Goal: Task Accomplishment & Management: Use online tool/utility

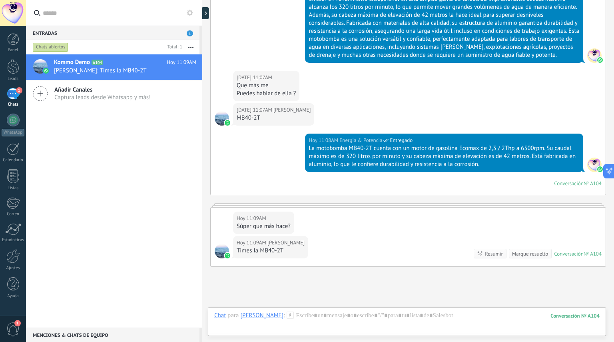
scroll to position [4821, 0]
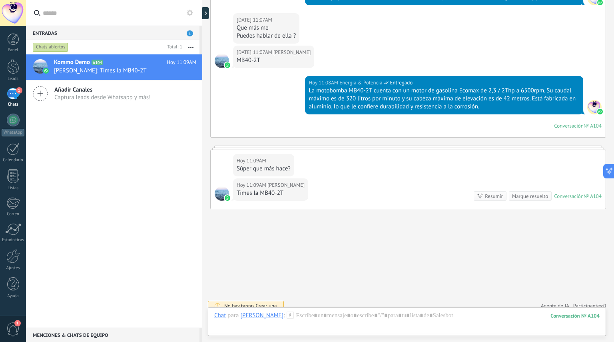
click at [555, 302] on span "Agente de IA" at bounding box center [555, 306] width 28 height 8
click at [588, 302] on link "Participantes: 0" at bounding box center [590, 305] width 33 height 7
click at [12, 260] on div at bounding box center [13, 256] width 14 height 14
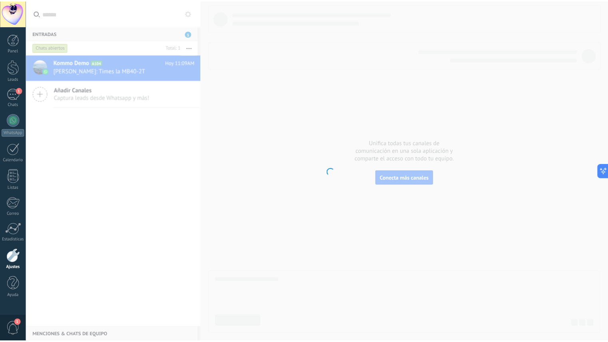
scroll to position [87, 0]
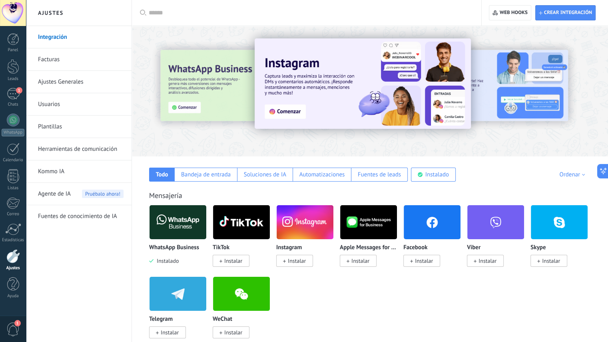
click at [278, 176] on div "Soluciones de IA" at bounding box center [265, 175] width 42 height 8
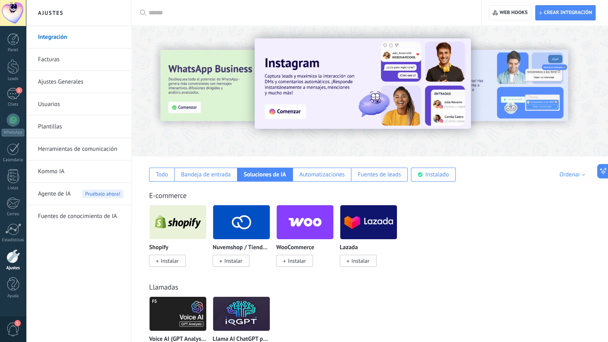
scroll to position [65, 0]
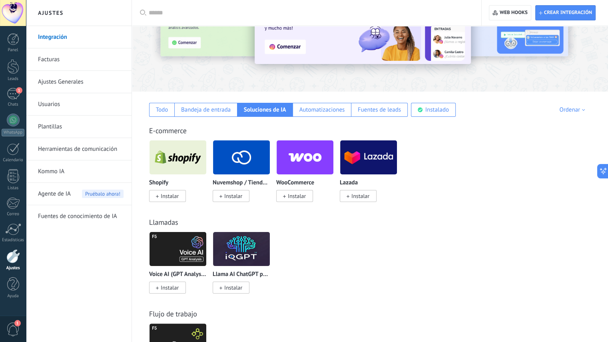
click at [439, 110] on div "Instalado" at bounding box center [438, 110] width 24 height 8
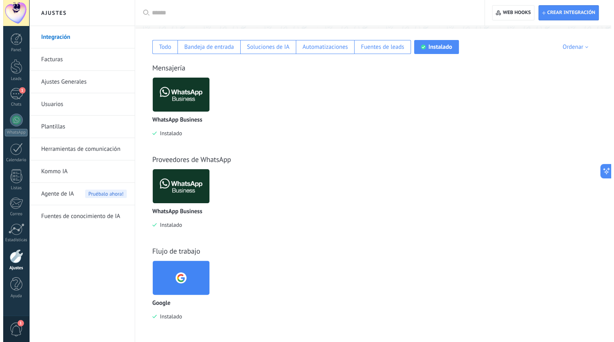
scroll to position [0, 0]
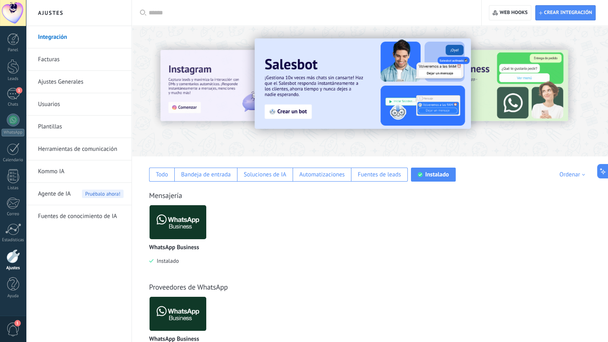
click at [13, 92] on div "1" at bounding box center [13, 94] width 13 height 12
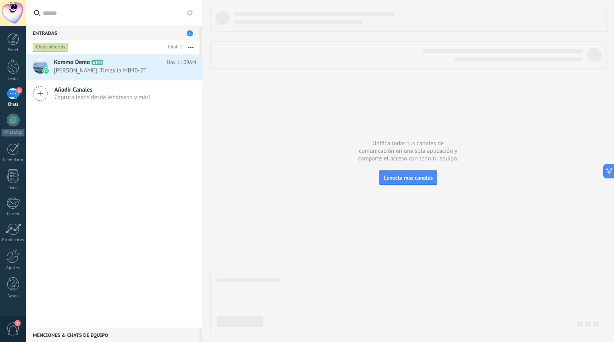
click at [10, 65] on div at bounding box center [13, 66] width 12 height 15
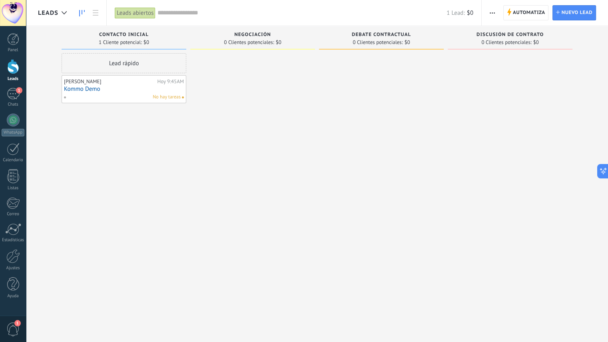
click at [519, 12] on span "Automatiza" at bounding box center [529, 13] width 32 height 14
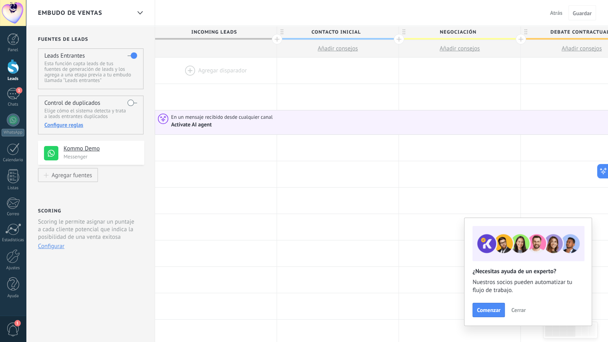
click at [208, 123] on div "Activate AI agent" at bounding box center [192, 124] width 42 height 7
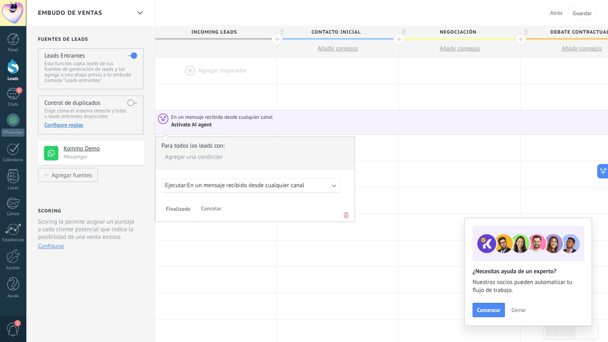
click at [332, 185] on div "Ejecutar: En un mensaje recibido desde cualquier canal" at bounding box center [251, 185] width 179 height 14
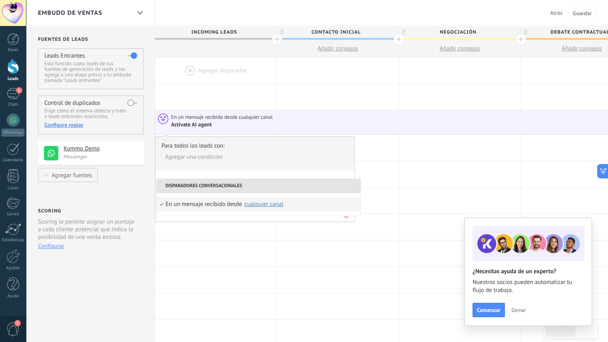
click at [328, 156] on div "Agregar una condición" at bounding box center [251, 157] width 179 height 14
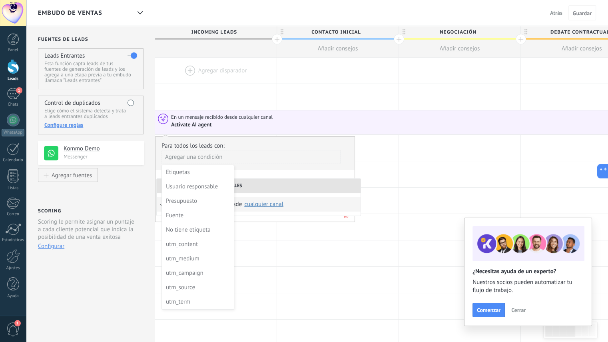
click at [411, 179] on div at bounding box center [460, 174] width 122 height 26
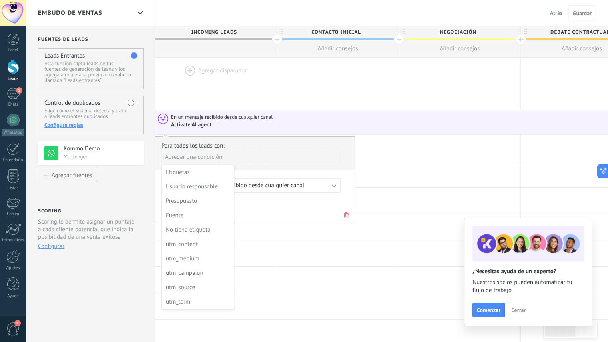
click at [302, 208] on div at bounding box center [255, 179] width 199 height 84
click at [183, 208] on span "Finalizado" at bounding box center [178, 209] width 25 height 6
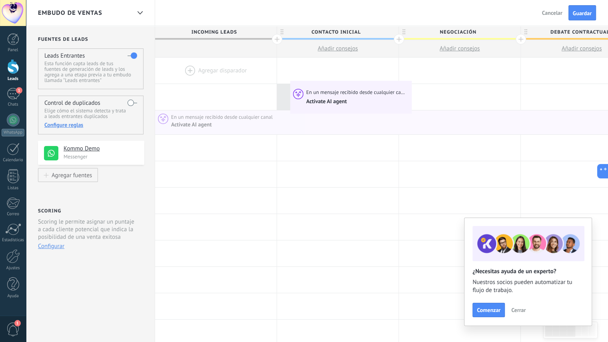
drag, startPoint x: 294, startPoint y: 124, endPoint x: 292, endPoint y: 82, distance: 41.2
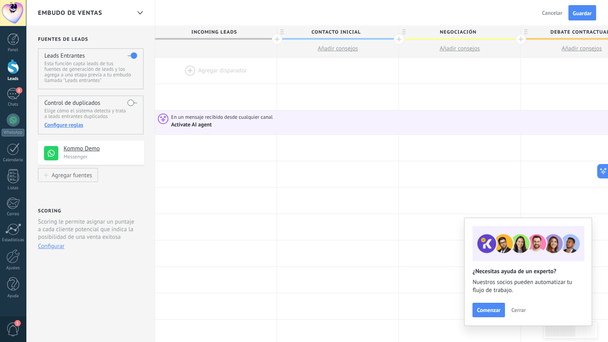
click at [585, 15] on span "Guardar" at bounding box center [582, 13] width 19 height 6
click at [13, 91] on div "1" at bounding box center [13, 94] width 13 height 12
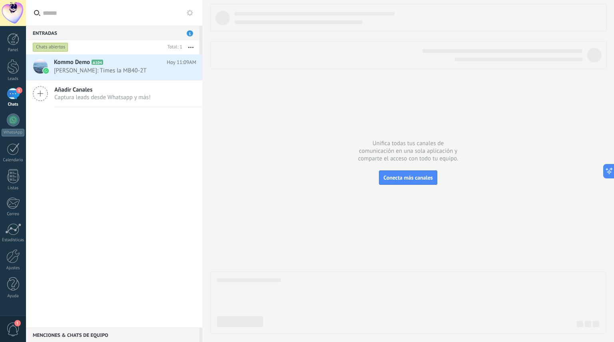
click at [118, 74] on span "[PERSON_NAME]: Times la MB40-2T" at bounding box center [117, 71] width 127 height 8
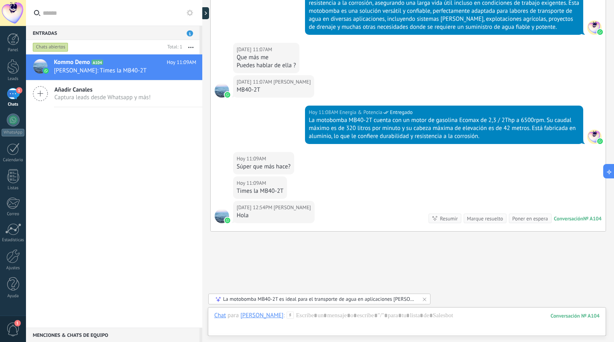
scroll to position [3203, 0]
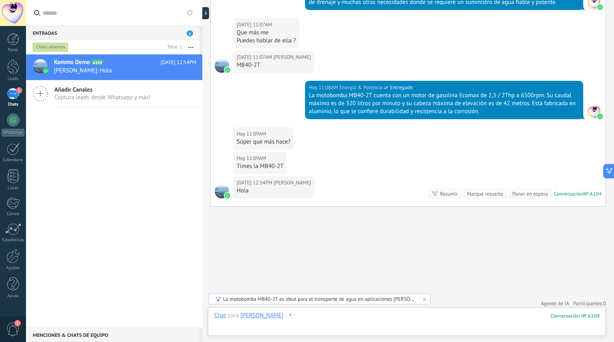
click at [328, 320] on div at bounding box center [407, 324] width 386 height 24
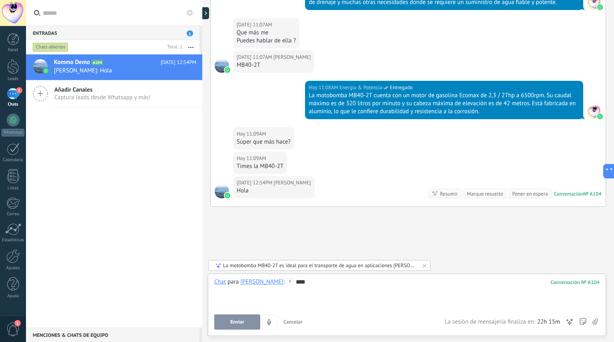
click at [240, 323] on span "Enviar" at bounding box center [237, 322] width 14 height 6
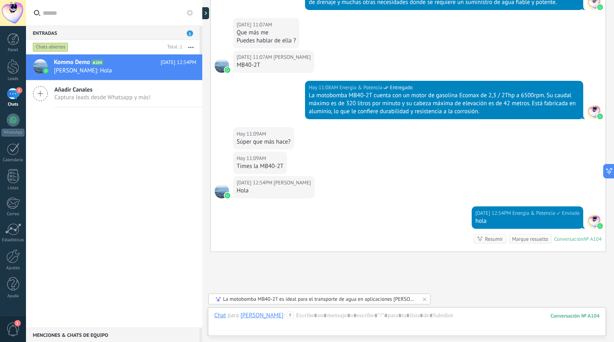
scroll to position [3248, 0]
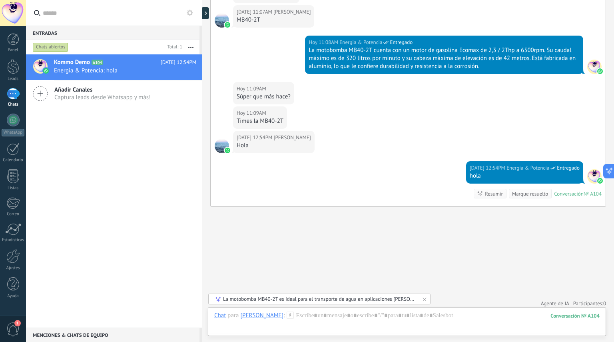
click at [13, 127] on link "WhatsApp" at bounding box center [13, 125] width 26 height 23
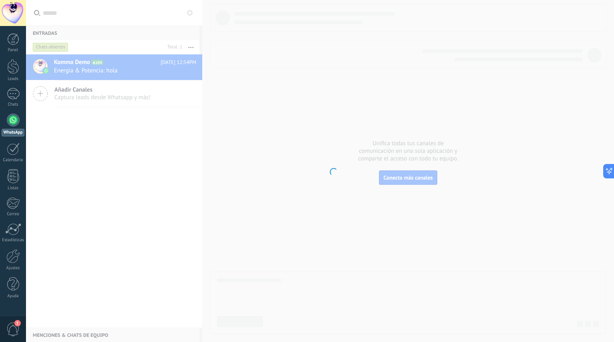
scroll to position [87, 0]
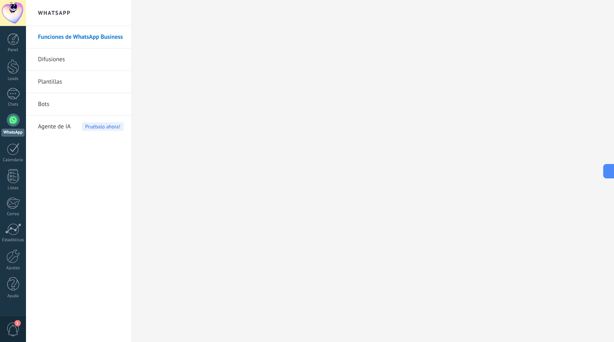
click at [44, 105] on link "Bots" at bounding box center [81, 104] width 86 height 22
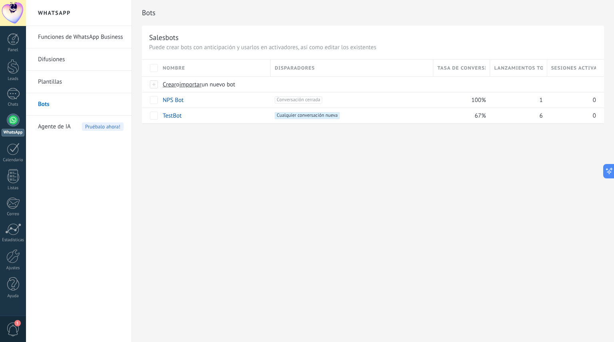
click at [169, 84] on span "Crear" at bounding box center [170, 85] width 14 height 8
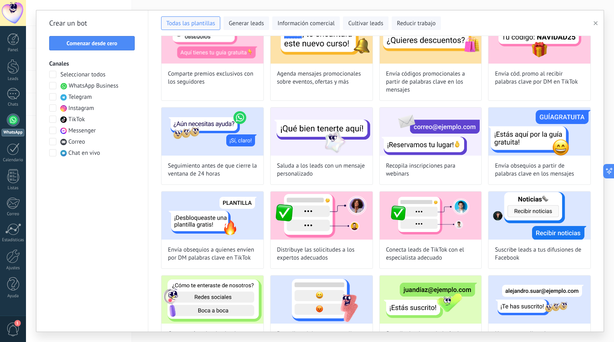
scroll to position [235, 0]
click at [108, 43] on span "Comenzar desde cero" at bounding box center [92, 43] width 51 height 6
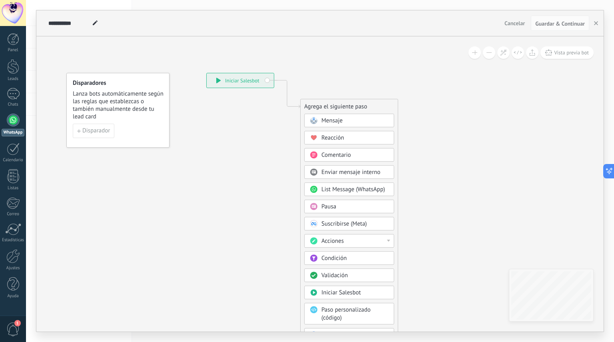
click at [97, 25] on icon at bounding box center [95, 22] width 5 height 5
click at [79, 22] on input "**********" at bounding box center [69, 23] width 42 height 6
type input "****"
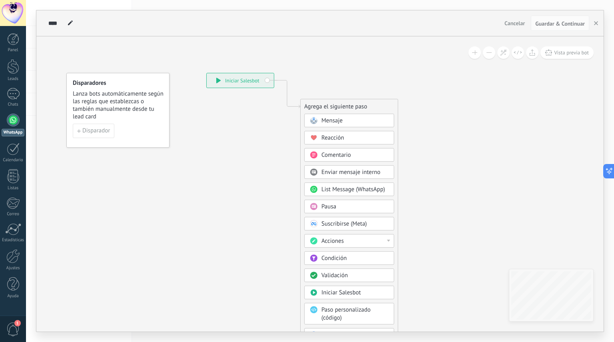
click at [100, 132] on span "Disparador" at bounding box center [96, 131] width 28 height 6
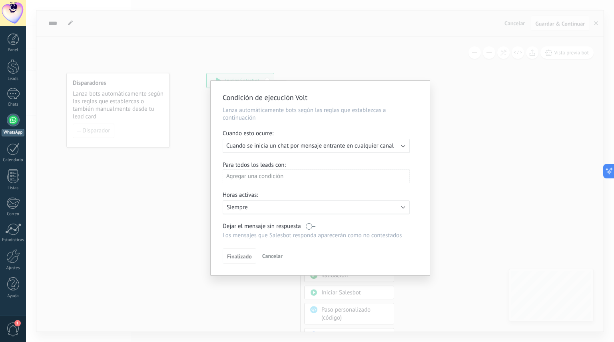
click at [309, 147] on span "Cuando se inicia un chat por mensaje entrante en cualquier canal" at bounding box center [310, 146] width 168 height 8
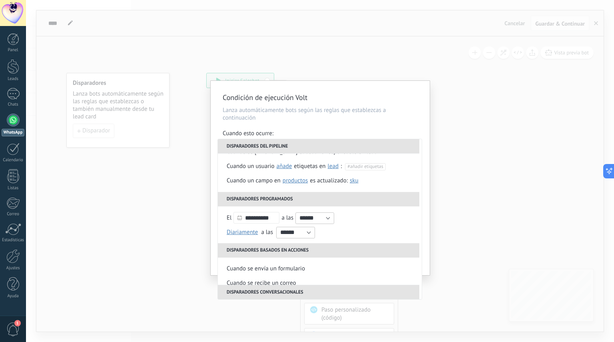
scroll to position [0, 0]
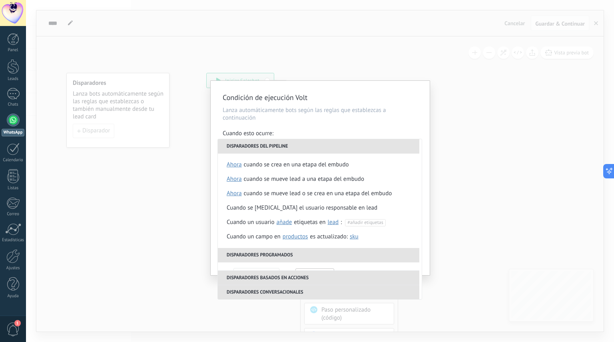
click at [379, 130] on div "Cuando esto ocurre:" at bounding box center [320, 134] width 195 height 9
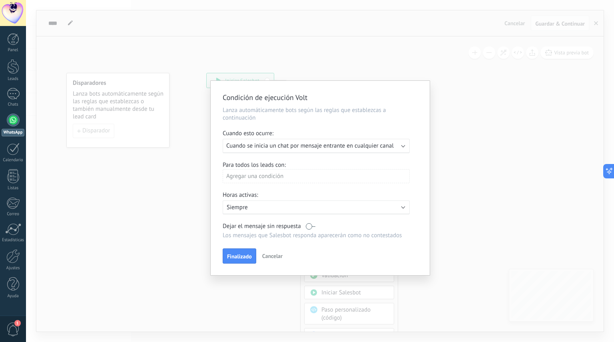
click at [273, 256] on span "Cancelar" at bounding box center [272, 255] width 20 height 7
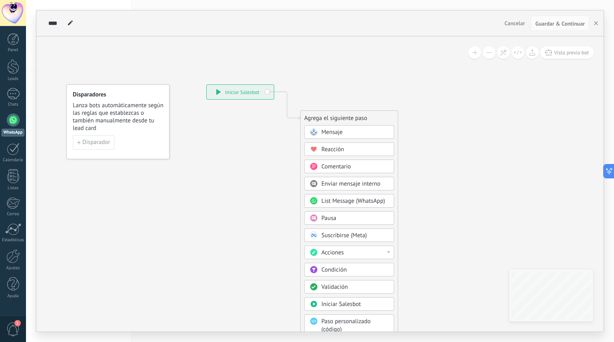
click at [352, 128] on div "Mensaje" at bounding box center [355, 132] width 67 height 8
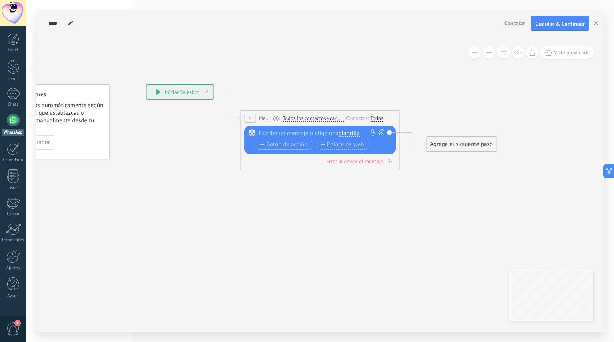
click at [324, 119] on span "Todos los contactos - canales seleccionados" at bounding box center [313, 118] width 61 height 6
click at [324, 119] on button "Todos los contactos - canales seleccionados" at bounding box center [329, 118] width 100 height 14
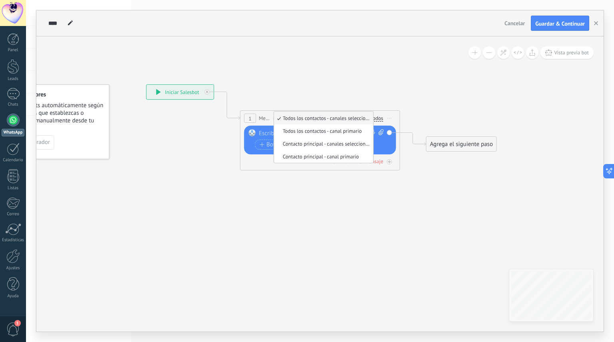
click at [324, 119] on span "Todos los contactos - canales seleccionados" at bounding box center [322, 118] width 97 height 7
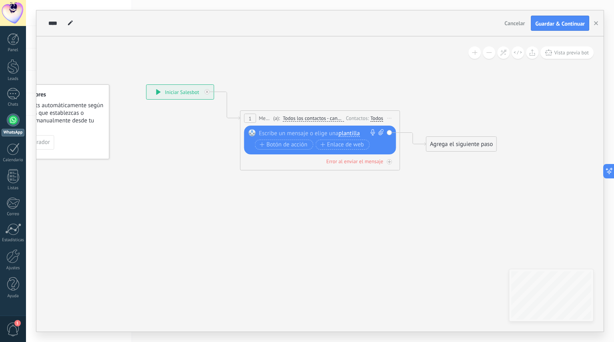
click at [384, 118] on span "Iniciar vista previa aquí Cambiar nombre Duplicar [GEOGRAPHIC_DATA]" at bounding box center [390, 118] width 13 height 12
click at [405, 128] on div "Iniciar vista previa aquí" at bounding box center [426, 130] width 79 height 14
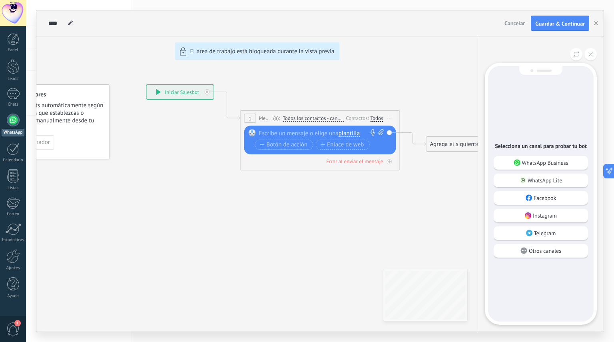
click at [534, 163] on p "WhatsApp Business" at bounding box center [545, 162] width 46 height 7
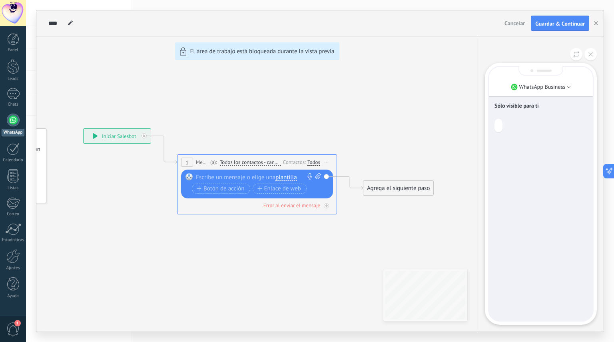
click at [96, 132] on div "**********" at bounding box center [320, 170] width 568 height 321
click at [236, 163] on div "**********" at bounding box center [320, 170] width 568 height 321
click at [317, 163] on div "**********" at bounding box center [320, 170] width 568 height 321
click at [284, 180] on div "**********" at bounding box center [320, 170] width 568 height 321
click at [400, 192] on div "**********" at bounding box center [320, 170] width 568 height 321
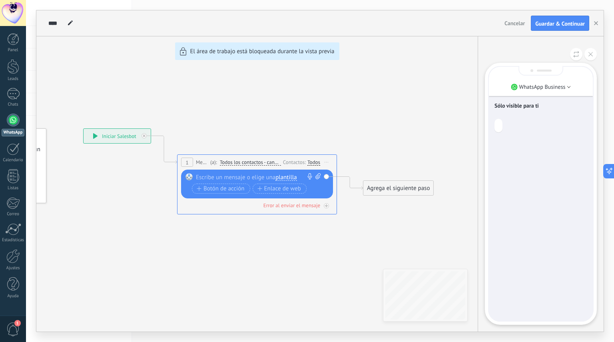
click at [515, 23] on span "Cancelar" at bounding box center [515, 23] width 20 height 7
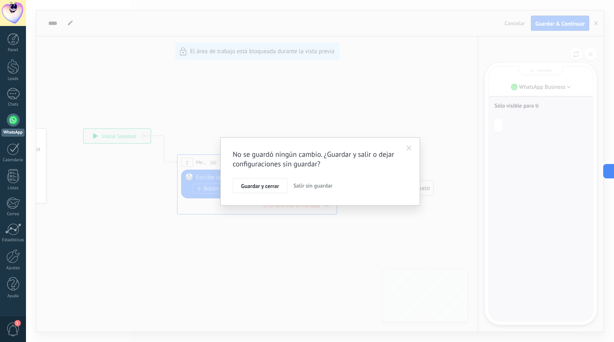
click at [315, 186] on span "Salir sin guardar" at bounding box center [313, 185] width 39 height 7
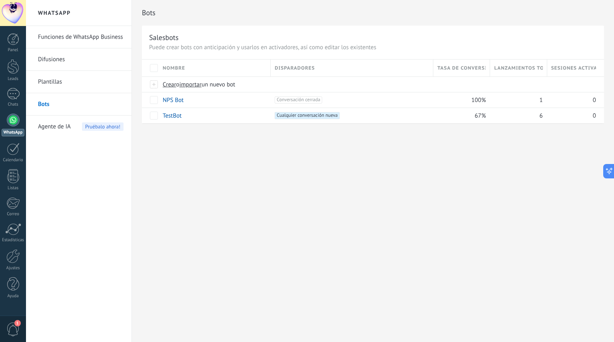
click at [570, 69] on span "Sesiones activas" at bounding box center [574, 68] width 45 height 8
click at [167, 86] on span "Crear" at bounding box center [170, 85] width 14 height 8
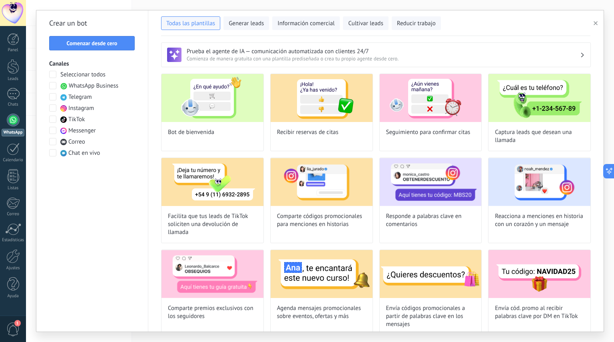
click at [94, 87] on span "WhatsApp Business" at bounding box center [94, 86] width 50 height 8
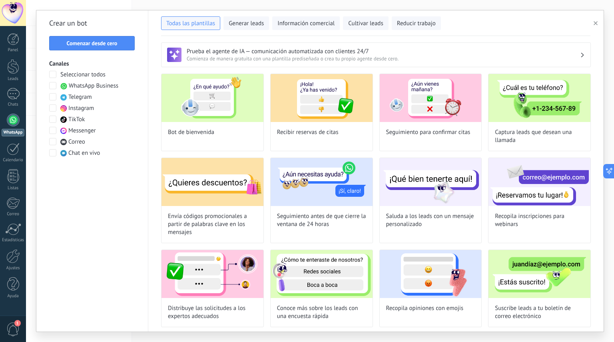
click at [118, 44] on span "Comenzar desde cero" at bounding box center [92, 43] width 77 height 6
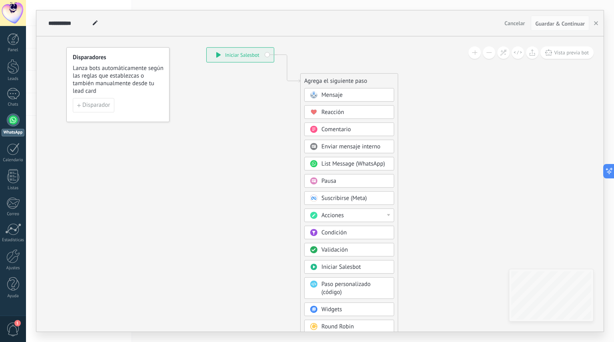
click at [216, 58] on div "**********" at bounding box center [240, 55] width 67 height 14
click at [346, 97] on div "Mensaje" at bounding box center [355, 95] width 67 height 8
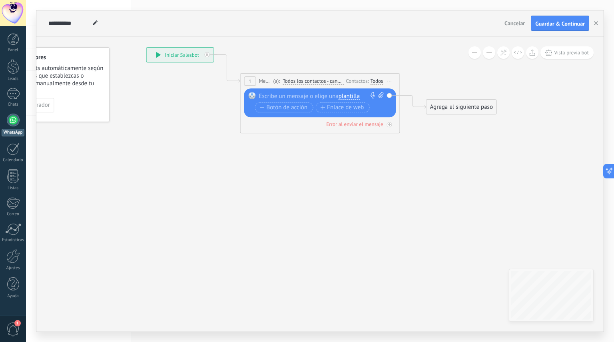
click at [319, 82] on span "Todos los contactos - canales seleccionados" at bounding box center [313, 81] width 61 height 6
click at [319, 82] on button "Todos los contactos - canales seleccionados" at bounding box center [329, 81] width 100 height 14
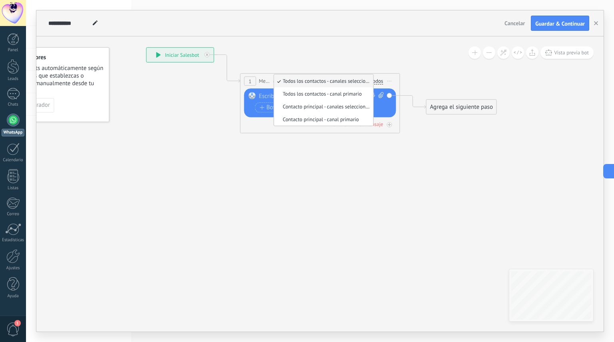
click at [410, 73] on icon at bounding box center [308, 84] width 724 height 475
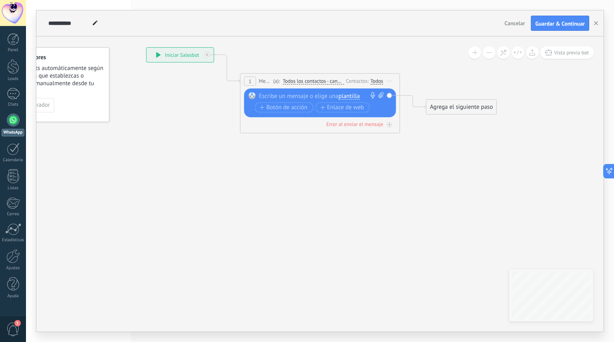
click at [377, 84] on div "Todos" at bounding box center [377, 81] width 13 height 7
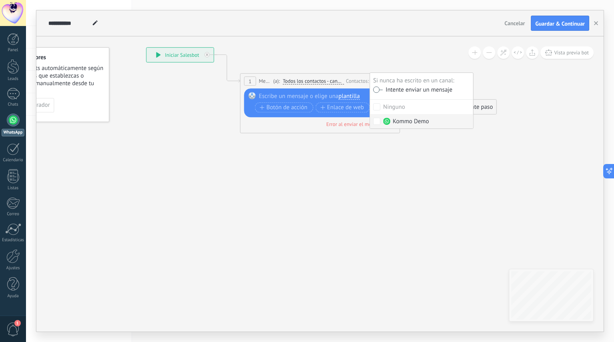
click at [399, 122] on div "Kommo Demo" at bounding box center [407, 122] width 46 height 8
click at [412, 70] on icon at bounding box center [308, 84] width 724 height 475
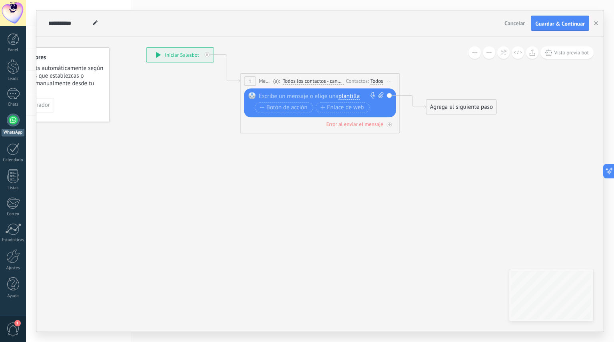
click at [384, 126] on div "Error al enviar el mensaje" at bounding box center [320, 124] width 152 height 8
click at [458, 108] on div "Agrega el siguiente paso" at bounding box center [462, 106] width 70 height 13
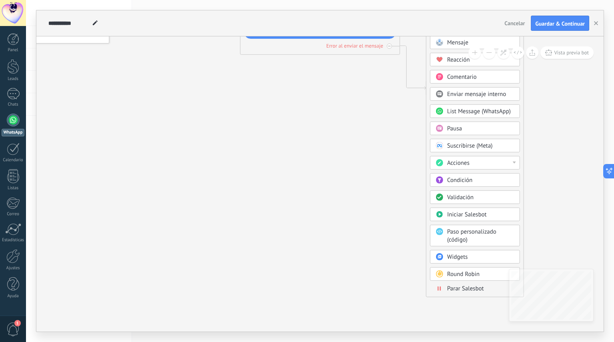
click at [463, 219] on div "Iniciar Salesbot" at bounding box center [475, 215] width 90 height 14
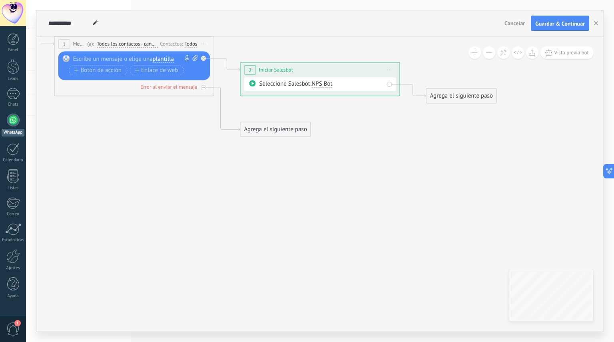
click at [317, 84] on span "NPS Bot" at bounding box center [322, 84] width 21 height 8
click at [331, 100] on span "TestBot" at bounding box center [351, 98] width 97 height 8
click at [390, 85] on div "Seleccione Salesbot: TestBot" at bounding box center [320, 85] width 152 height 14
click at [10, 126] on div at bounding box center [13, 120] width 13 height 13
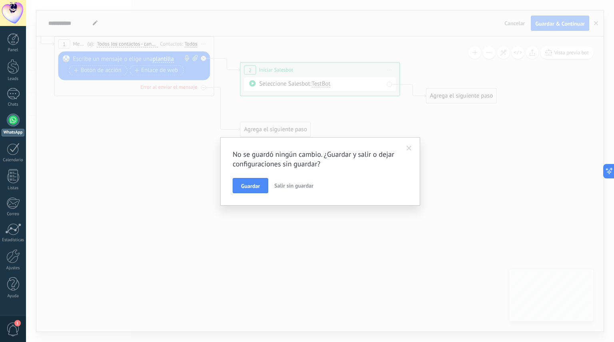
click at [290, 187] on span "Salir sin guardar" at bounding box center [293, 185] width 39 height 7
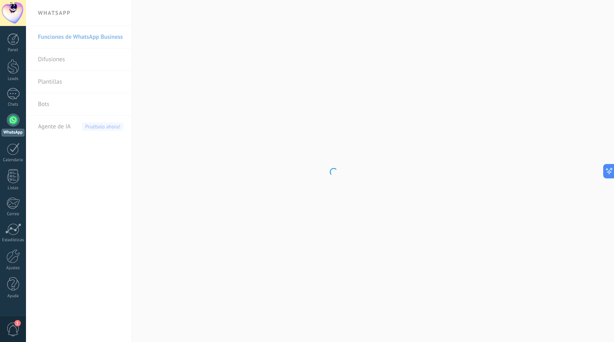
click at [45, 108] on body ".abccls-1,.abccls-2{fill-rule:evenodd}.abccls-2{fill:#fff} .abfcls-1{fill:none}…" at bounding box center [307, 171] width 614 height 342
click at [46, 103] on link "Bots" at bounding box center [81, 104] width 86 height 22
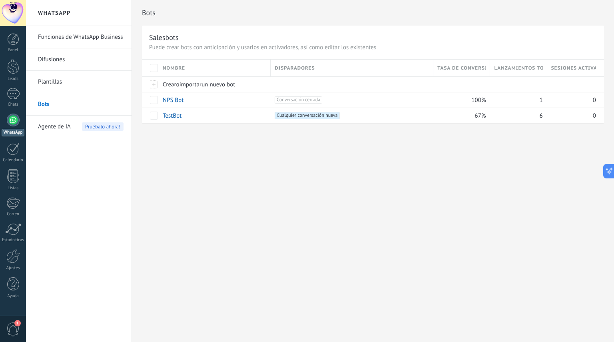
click at [173, 118] on link "TestBot" at bounding box center [172, 116] width 19 height 8
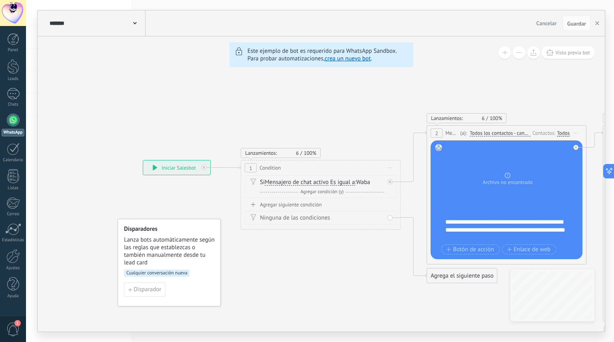
click at [137, 24] on div "******* TestBot" at bounding box center [97, 23] width 98 height 26
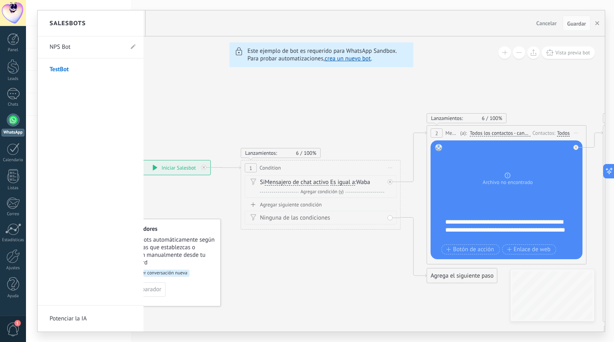
click at [74, 320] on link "Potenciar la IA" at bounding box center [91, 319] width 106 height 26
type input "**********"
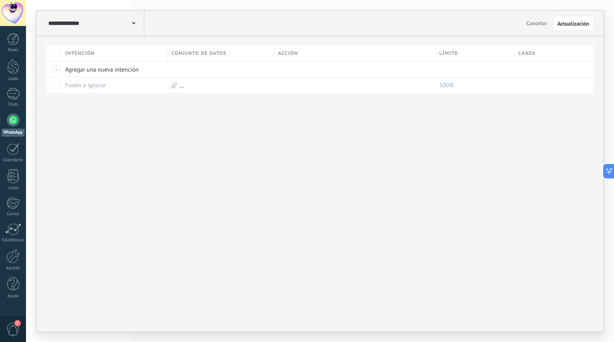
click at [113, 76] on div "Agregar una nueva intención" at bounding box center [112, 69] width 102 height 15
click at [57, 69] on div at bounding box center [56, 69] width 9 height 7
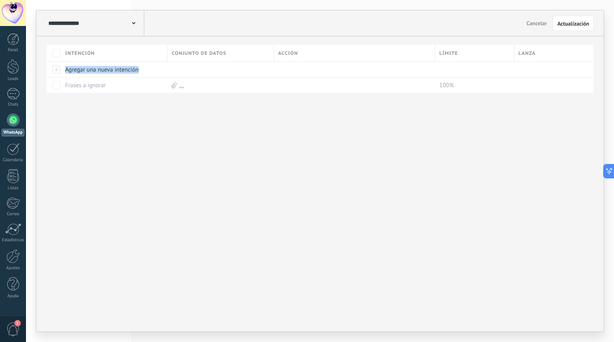
click at [57, 69] on div at bounding box center [56, 69] width 9 height 7
click at [579, 17] on div at bounding box center [307, 13] width 614 height 26
click at [576, 21] on span "Actualización" at bounding box center [574, 24] width 32 height 6
click at [14, 98] on div "1" at bounding box center [13, 94] width 13 height 12
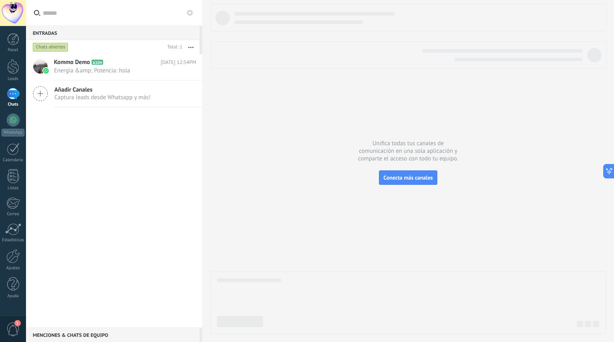
click at [84, 72] on span "Energia &amp; Potencia: hola" at bounding box center [117, 71] width 127 height 8
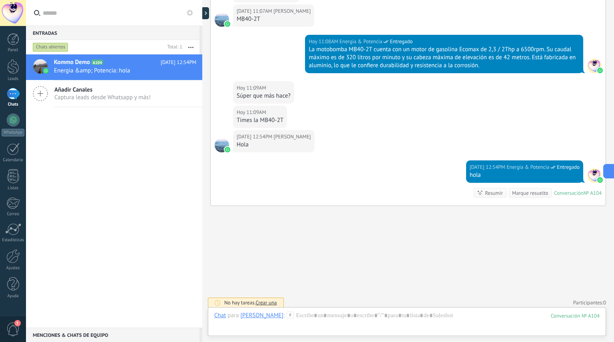
scroll to position [69, 0]
click at [354, 317] on div at bounding box center [407, 324] width 386 height 24
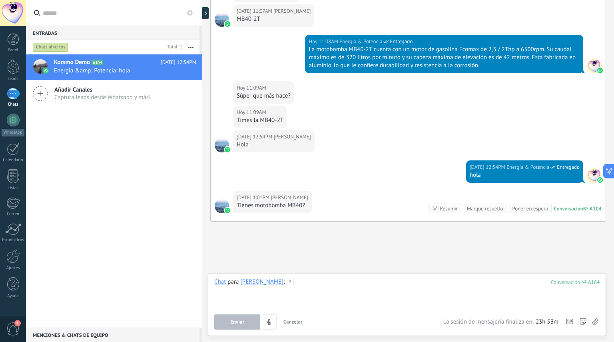
scroll to position [2762, 0]
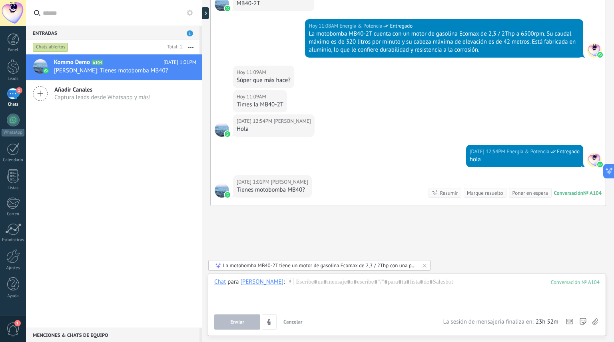
click at [338, 312] on div "Chat para [PERSON_NAME] : 104 Enviar Cancelar Rastrear clics en links ? Reducir…" at bounding box center [407, 304] width 386 height 52
click at [362, 284] on div at bounding box center [407, 293] width 386 height 30
click at [513, 324] on span "La sesión de mensajería finaliza en:" at bounding box center [488, 322] width 90 height 8
click at [299, 267] on div "La motobomba MB40-2T tiene un motor de gasolina Ecomax de 2,3 / 2Thp con una po…" at bounding box center [320, 265] width 194 height 7
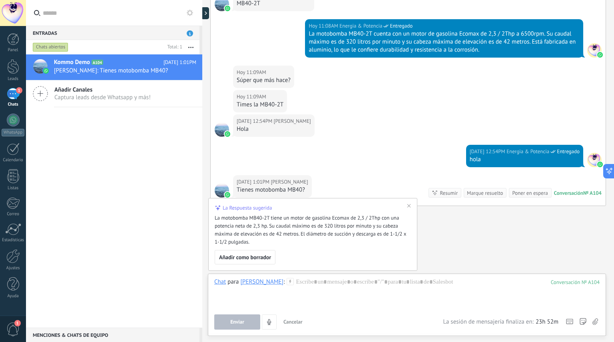
click at [252, 261] on button "Añadir como borrador" at bounding box center [245, 257] width 61 height 14
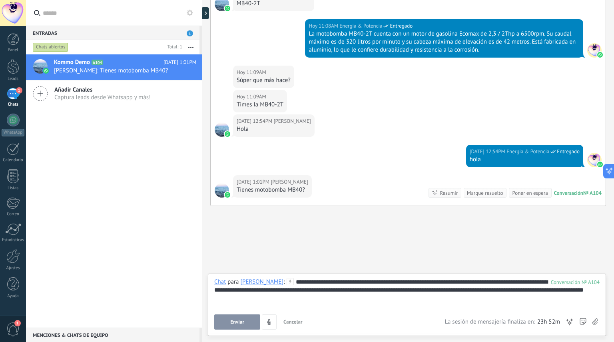
click at [242, 318] on button "Enviar" at bounding box center [237, 321] width 46 height 15
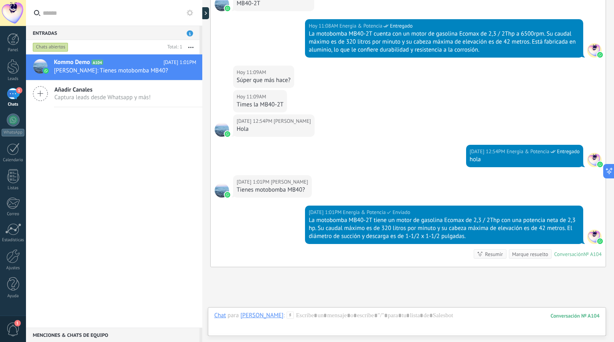
scroll to position [2823, 0]
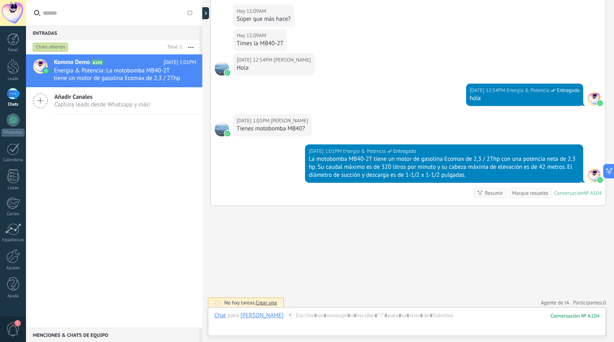
click at [590, 300] on link "Participantes: 0" at bounding box center [590, 302] width 33 height 7
click at [546, 282] on link "Agregar usuario" at bounding box center [539, 284] width 38 height 7
type input "*******"
click at [547, 270] on button "Cancelar" at bounding box center [547, 270] width 19 height 5
click at [193, 47] on use "button" at bounding box center [190, 47] width 5 height 1
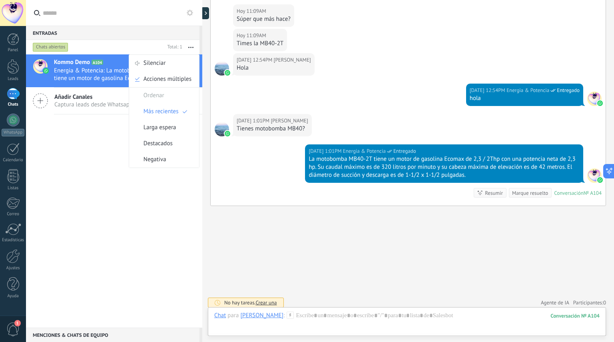
click at [14, 71] on div at bounding box center [13, 66] width 12 height 15
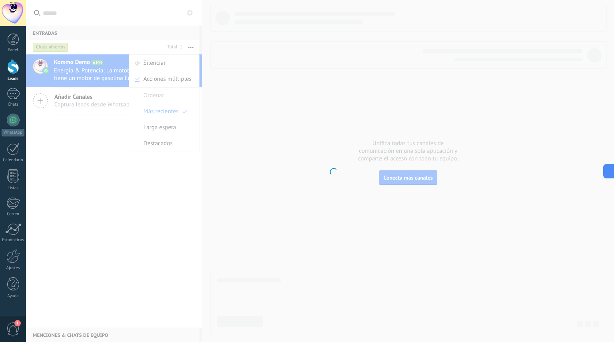
scroll to position [87, 0]
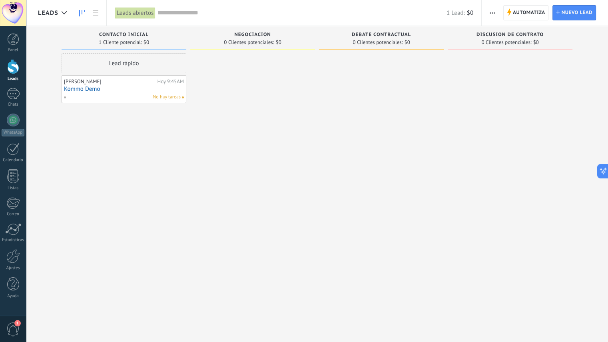
click at [85, 88] on link "Kommo Demo" at bounding box center [124, 89] width 120 height 7
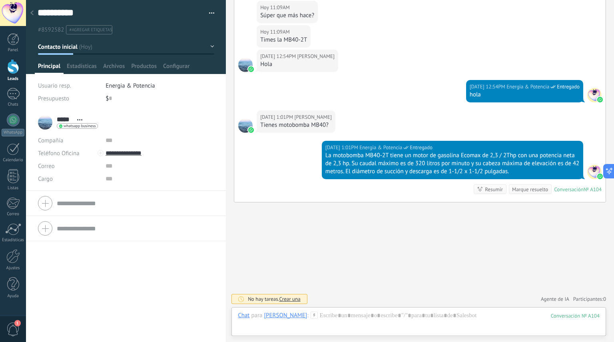
scroll to position [12, 0]
click at [85, 67] on span "Estadísticas" at bounding box center [82, 68] width 30 height 12
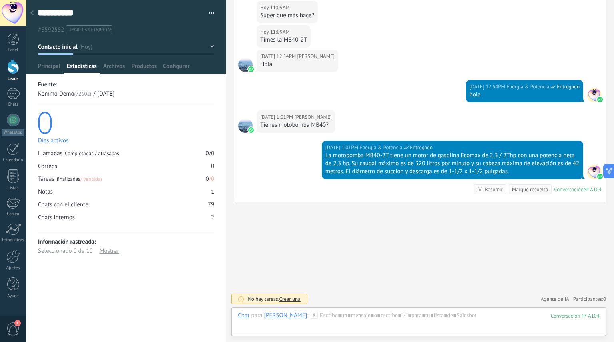
click at [118, 68] on span "Archivos" at bounding box center [114, 68] width 22 height 12
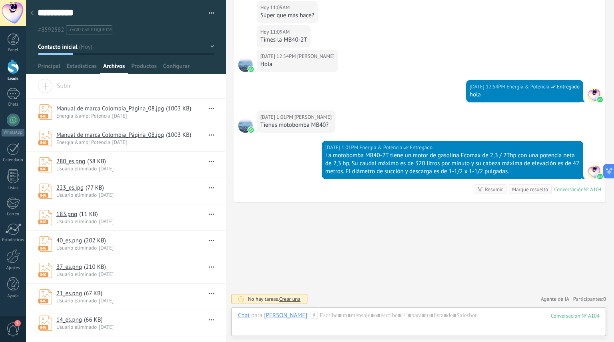
click at [144, 70] on span "Productos" at bounding box center [144, 68] width 26 height 12
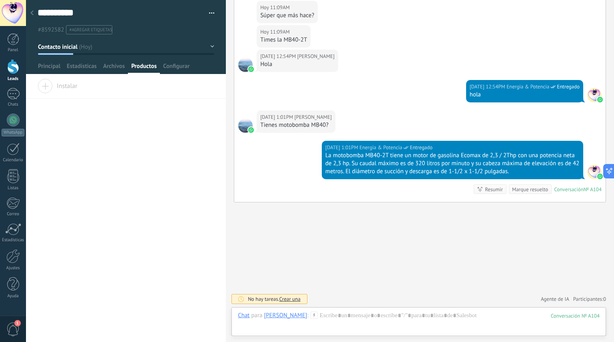
click at [112, 67] on span "Archivos" at bounding box center [114, 68] width 22 height 12
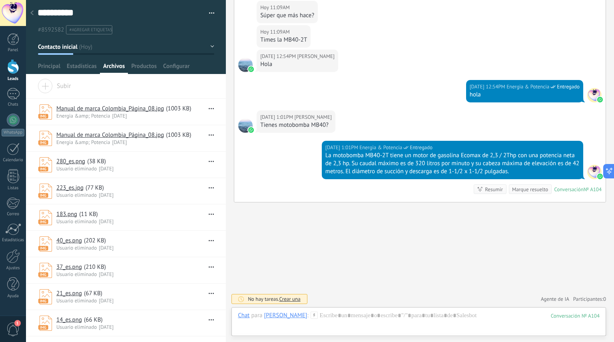
click at [144, 61] on div at bounding box center [126, 37] width 200 height 74
click at [148, 67] on span "Productos" at bounding box center [144, 68] width 26 height 12
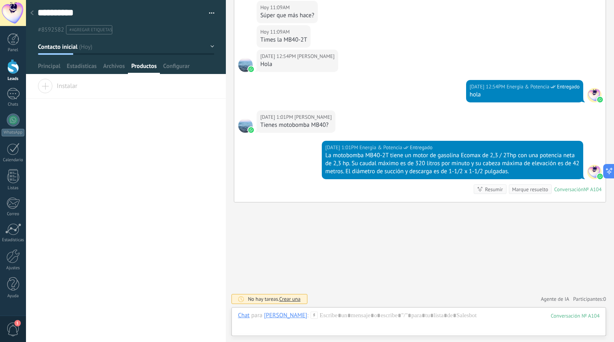
click at [177, 67] on span "Configurar" at bounding box center [176, 68] width 26 height 12
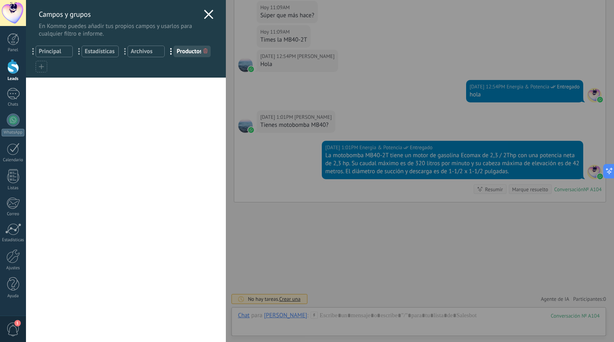
click at [208, 15] on use at bounding box center [208, 14] width 9 height 9
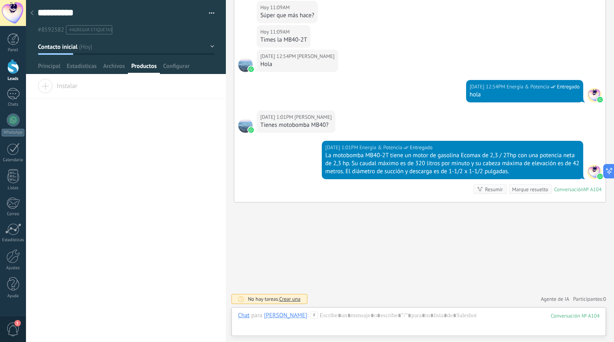
click at [13, 154] on div at bounding box center [13, 149] width 13 height 12
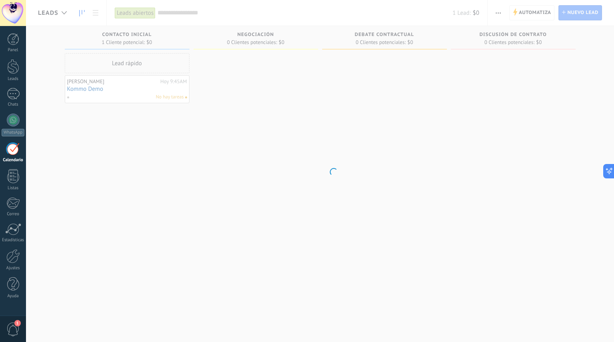
scroll to position [87, 0]
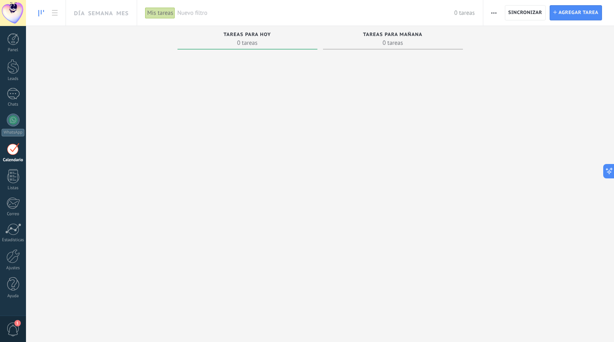
click at [11, 174] on div at bounding box center [13, 176] width 12 height 14
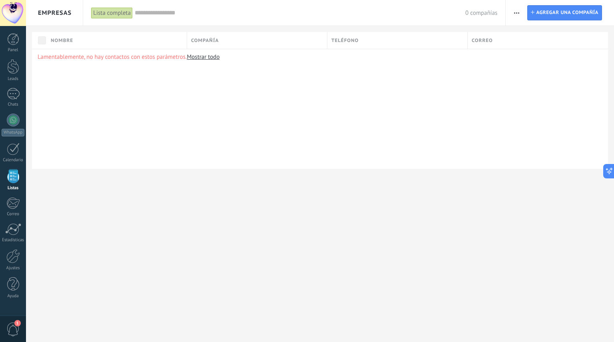
click at [15, 264] on link "Ajustes" at bounding box center [13, 260] width 26 height 22
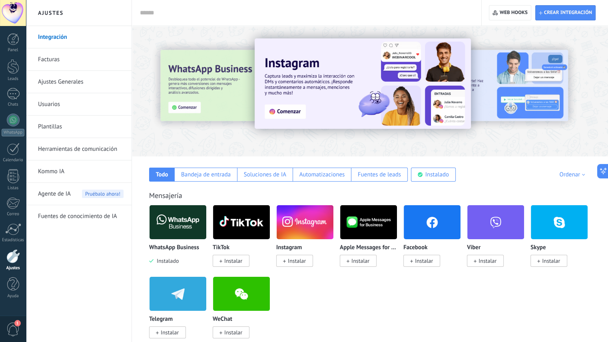
click at [62, 191] on span "Agente de IA" at bounding box center [54, 194] width 33 height 22
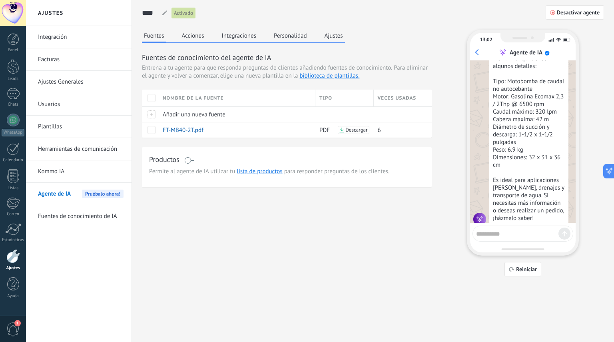
scroll to position [470, 0]
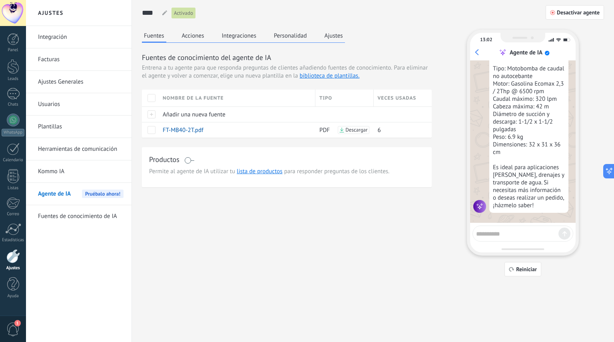
click at [193, 36] on button "Acciones" at bounding box center [193, 36] width 26 height 12
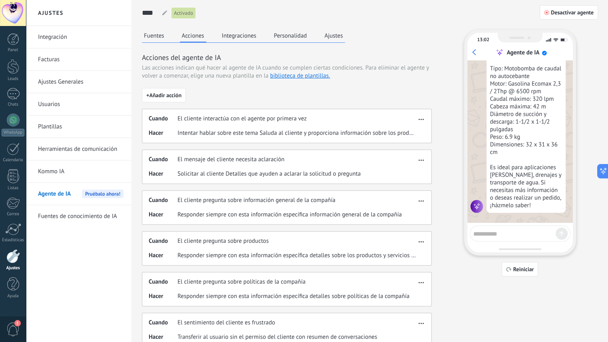
click at [176, 98] on span "+ Añadir acción" at bounding box center [163, 95] width 35 height 6
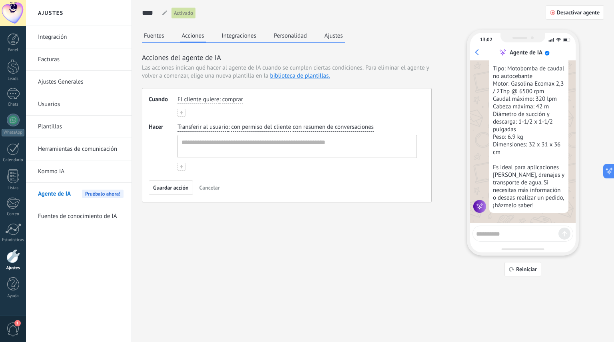
click at [220, 97] on span ":" at bounding box center [219, 100] width 1 height 8
click at [214, 99] on span "El cliente quiere" at bounding box center [199, 100] width 42 height 8
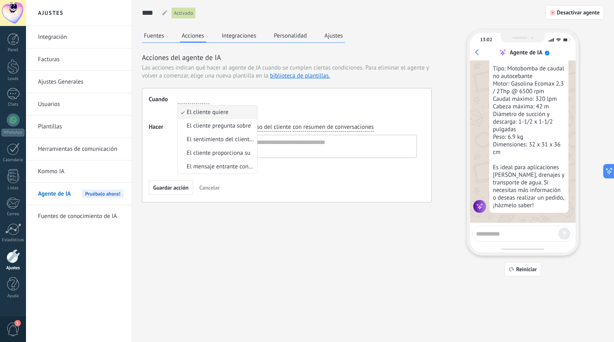
click at [239, 128] on span "El cliente pregunta sobre" at bounding box center [219, 126] width 64 height 8
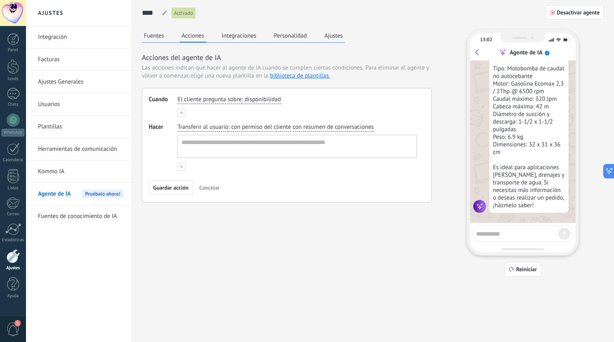
click at [269, 99] on span "disponibilidad" at bounding box center [263, 100] width 36 height 8
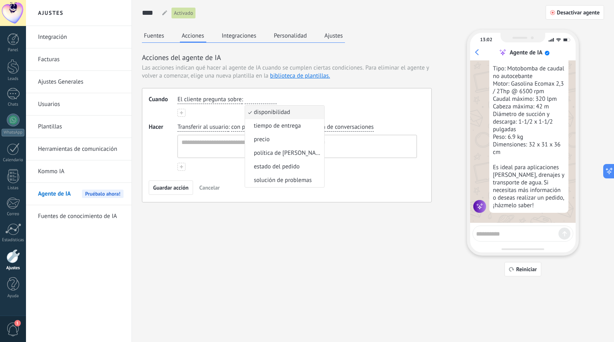
click at [343, 106] on div "El cliente pregunta sobre : disponibilidad disponibilidad tiempo de entrega pre…" at bounding box center [298, 106] width 240 height 21
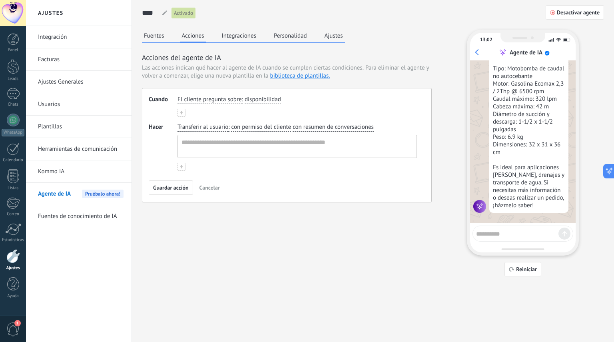
click at [245, 126] on span "con permiso del cliente" at bounding box center [261, 127] width 60 height 8
click at [265, 109] on div "El cliente pregunta sobre : disponibilidad" at bounding box center [298, 106] width 240 height 21
click at [267, 100] on span "disponibilidad" at bounding box center [263, 100] width 36 height 8
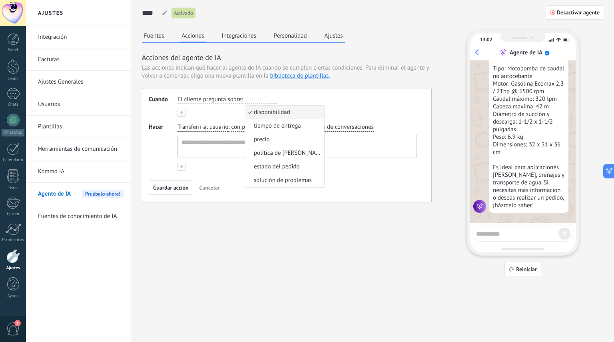
click at [293, 89] on div "Cuando El cliente pregunta sobre : disponibilidad disponibilidad tiempo de entr…" at bounding box center [287, 145] width 290 height 114
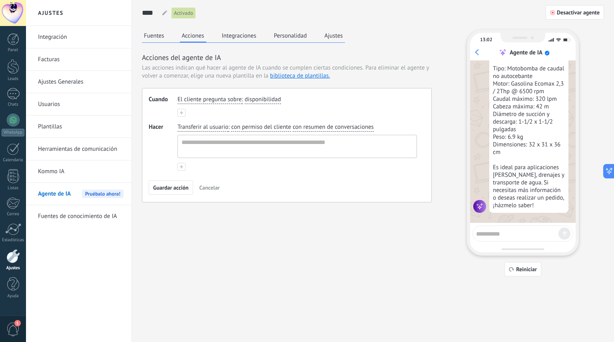
click at [155, 38] on button "Fuentes" at bounding box center [154, 36] width 24 height 12
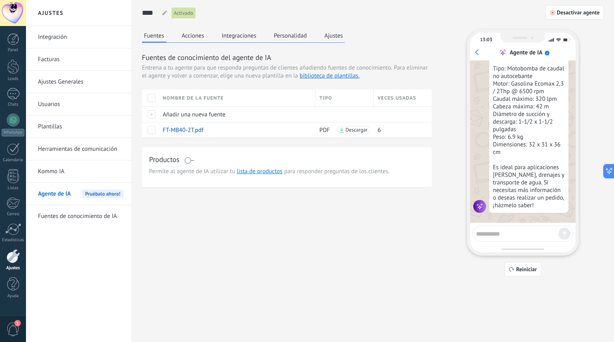
click at [194, 39] on button "Acciones" at bounding box center [193, 36] width 26 height 12
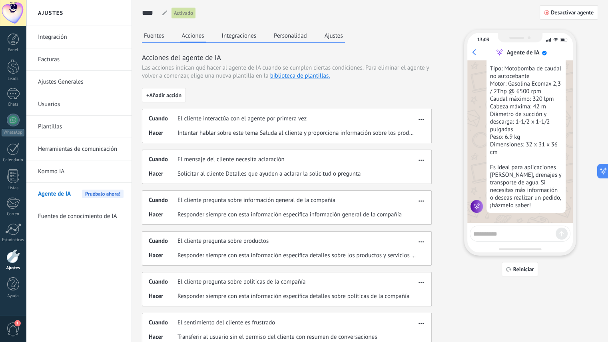
click at [288, 122] on span "El cliente interactúa con el agente por primera vez" at bounding box center [242, 119] width 129 height 8
click at [422, 121] on button "button" at bounding box center [421, 118] width 9 height 10
click at [415, 130] on div "Editar" at bounding box center [405, 131] width 42 height 16
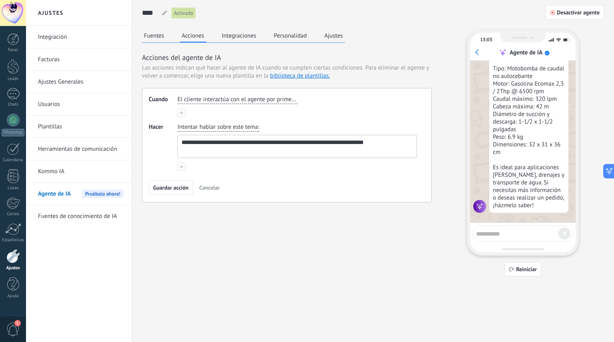
click at [248, 100] on span "El cliente interactúa con el agente por primera vez" at bounding box center [238, 100] width 120 height 8
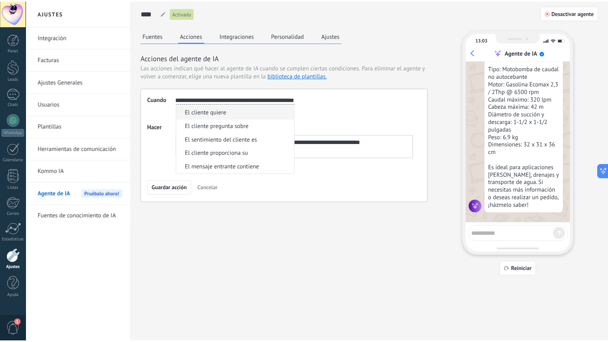
scroll to position [0, 0]
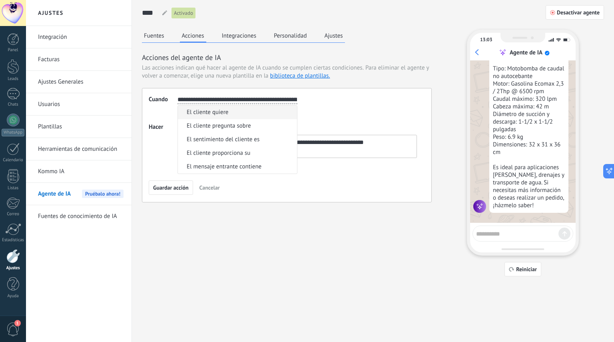
click at [328, 112] on div "**********" at bounding box center [298, 106] width 240 height 21
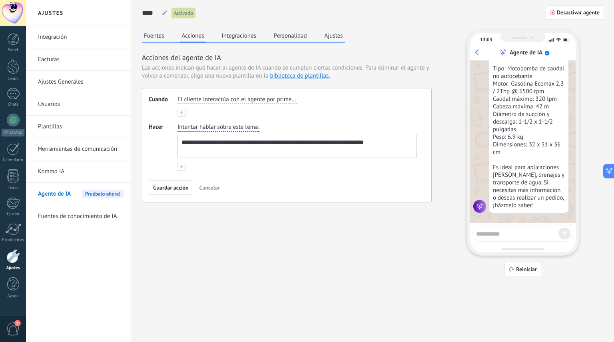
click at [280, 146] on textarea "**********" at bounding box center [297, 146] width 238 height 22
click at [259, 140] on textarea "**********" at bounding box center [297, 146] width 238 height 22
click at [174, 191] on button "Guardar acción" at bounding box center [171, 187] width 44 height 14
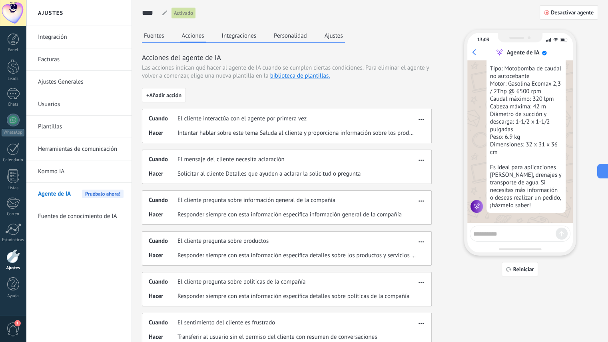
click at [488, 233] on textarea at bounding box center [515, 233] width 82 height 10
type textarea "****"
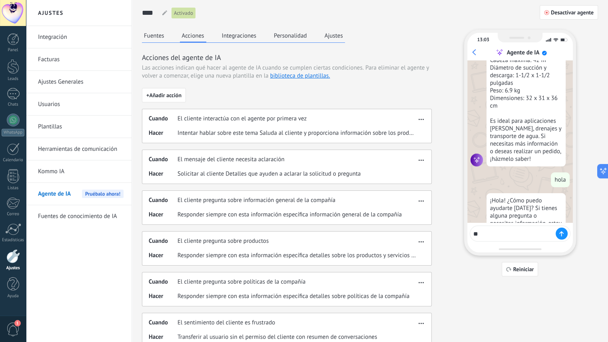
scroll to position [542, 0]
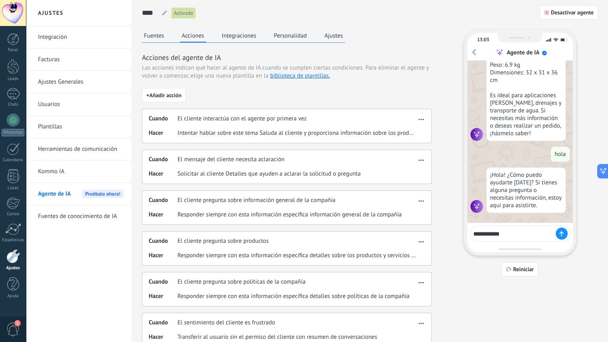
type textarea "**********"
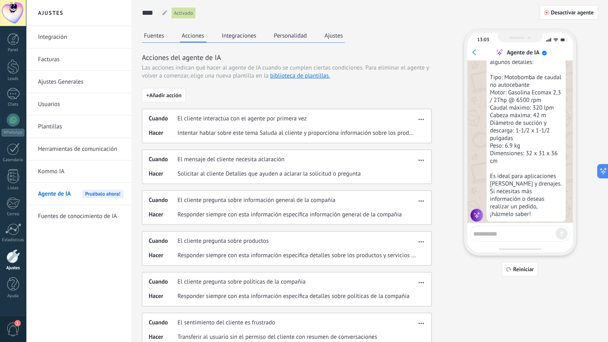
scroll to position [746, 0]
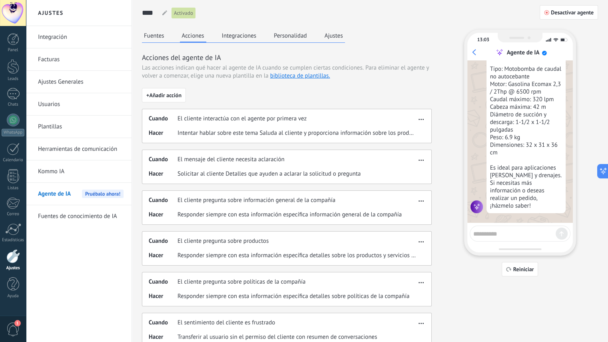
click at [243, 40] on button "Integraciones" at bounding box center [239, 36] width 39 height 12
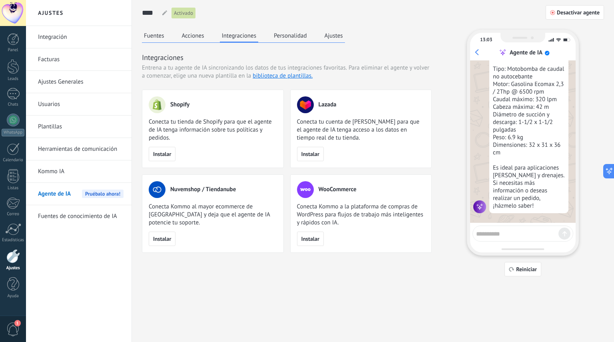
click at [293, 40] on button "Personalidad" at bounding box center [290, 36] width 37 height 12
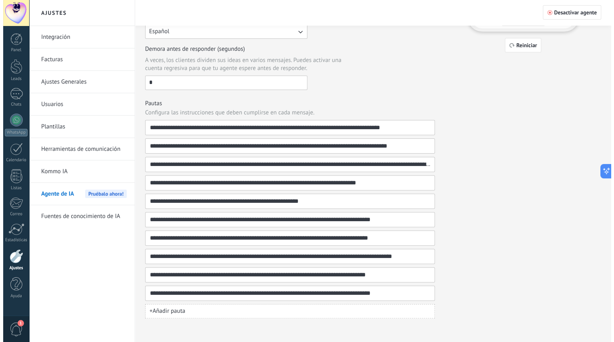
scroll to position [0, 0]
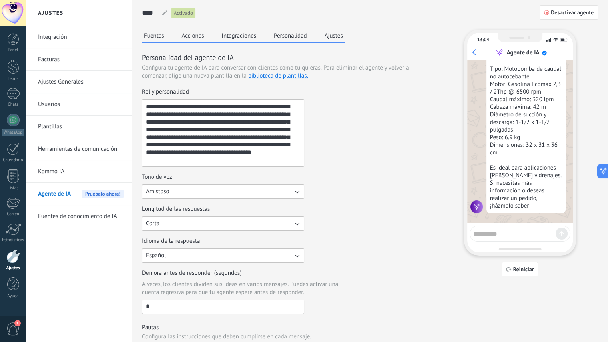
click at [333, 38] on button "Ajustes" at bounding box center [334, 36] width 22 height 12
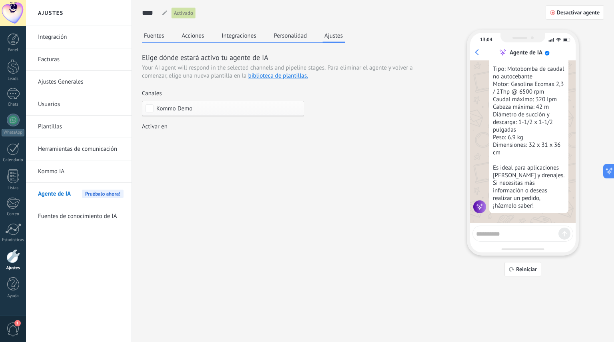
click at [0, 0] on div "Incoming leads Contacto inicial Negociación Debate contractual Discusión de con…" at bounding box center [0, 0] width 0 height 0
click at [399, 166] on div at bounding box center [320, 171] width 588 height 342
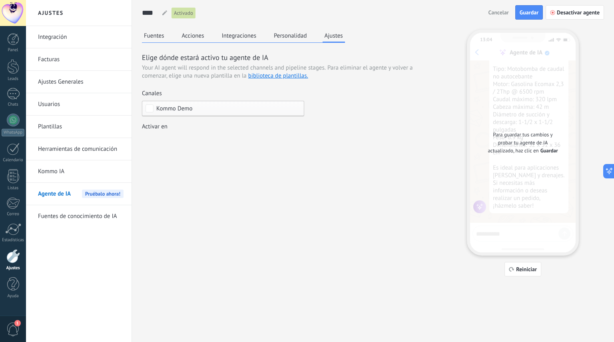
click at [529, 13] on span "Guardar" at bounding box center [529, 13] width 19 height 6
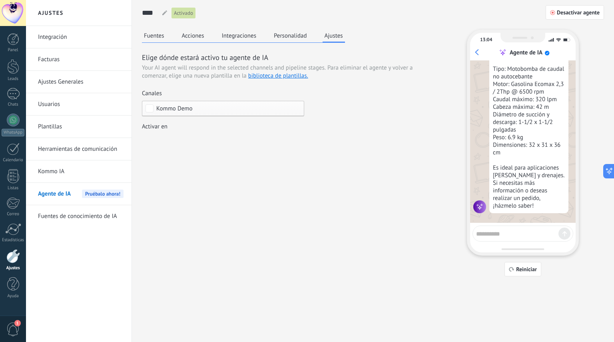
click at [482, 207] on img at bounding box center [480, 206] width 13 height 13
click at [495, 233] on textarea at bounding box center [517, 233] width 82 height 10
click at [19, 97] on div "1" at bounding box center [13, 94] width 13 height 12
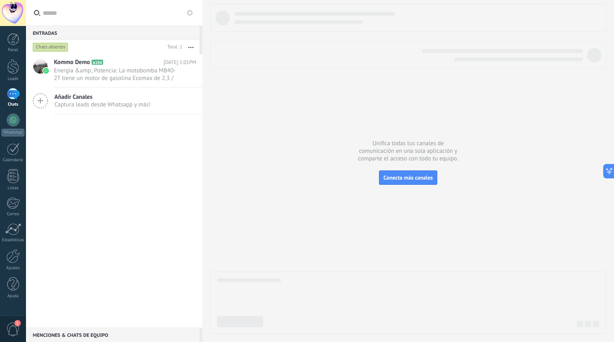
click at [115, 73] on span "Energia &amp; Potencia: La motobomba MB40-2T tiene un motor de gasolina Ecomax …" at bounding box center [117, 74] width 127 height 15
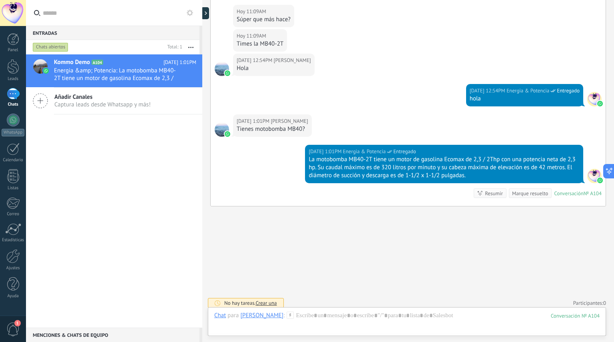
scroll to position [69, 0]
click at [277, 313] on div at bounding box center [407, 324] width 386 height 24
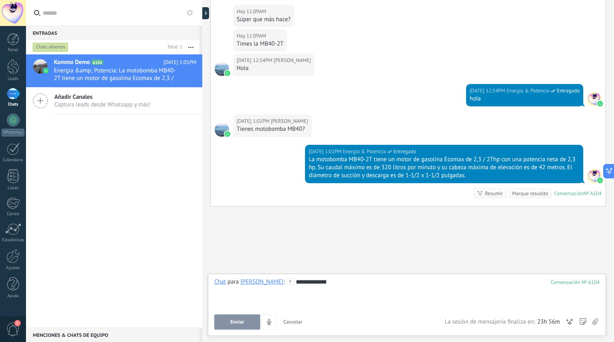
click at [242, 324] on span "Enviar" at bounding box center [237, 322] width 14 height 6
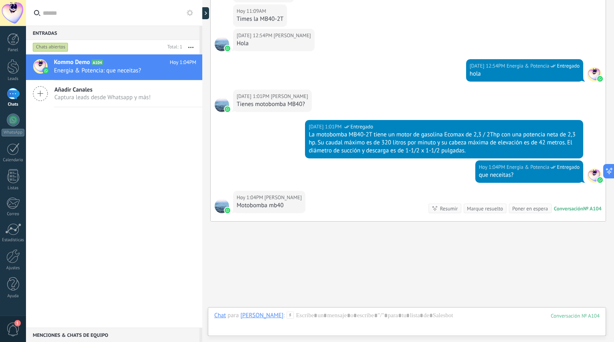
scroll to position [2722, 0]
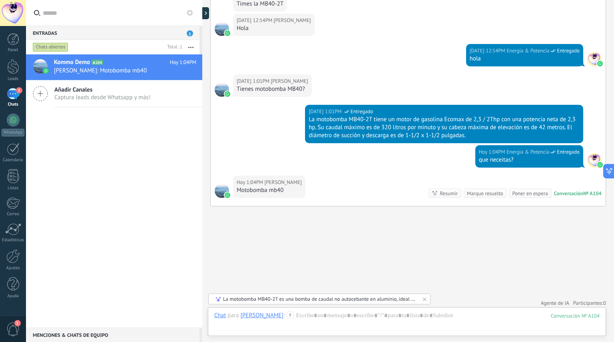
click at [12, 258] on div at bounding box center [13, 256] width 14 height 14
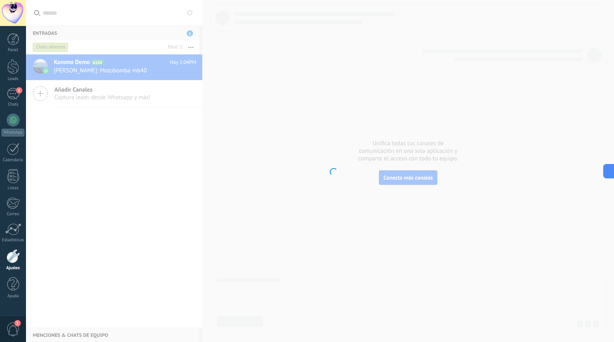
scroll to position [87, 0]
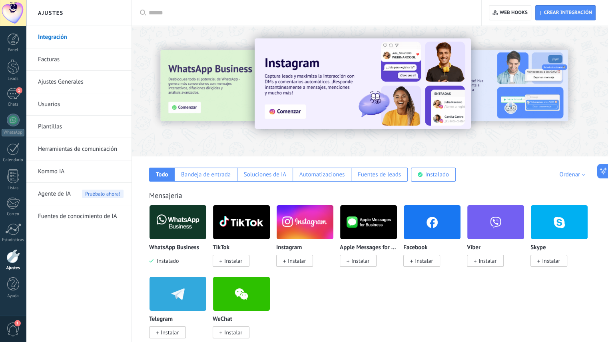
click at [64, 190] on span "Agente de IA" at bounding box center [54, 194] width 33 height 22
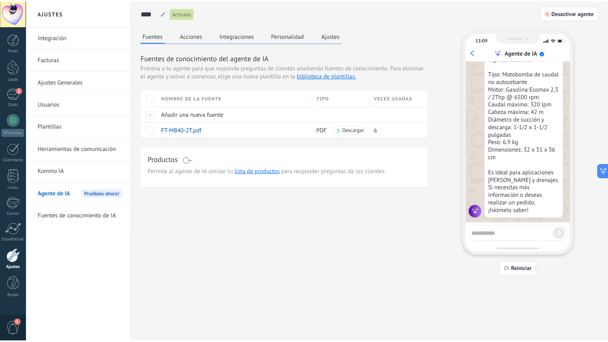
scroll to position [746, 0]
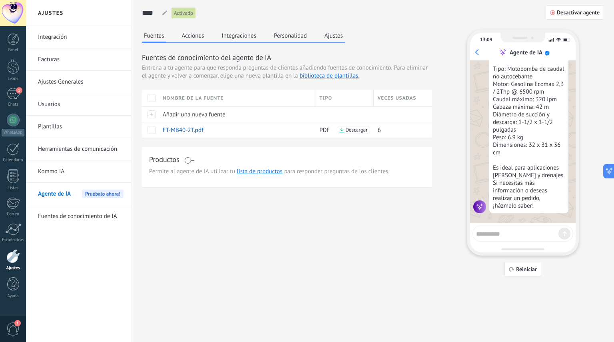
click at [198, 33] on button "Acciones" at bounding box center [193, 36] width 26 height 12
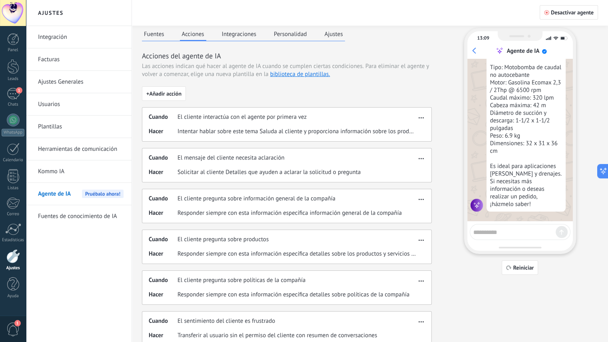
scroll to position [14, 0]
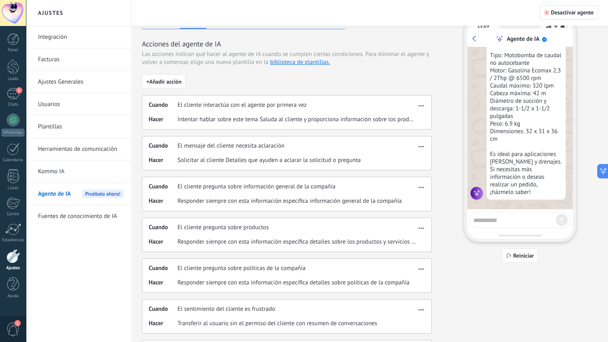
click at [422, 105] on span "button" at bounding box center [421, 105] width 5 height 6
click at [414, 88] on div "+ Añadir acción Cuando El cliente interactúa con el agente por primera vez Hace…" at bounding box center [287, 265] width 290 height 382
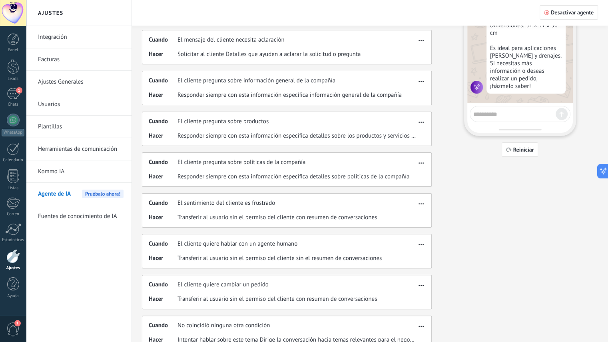
scroll to position [120, 0]
click at [420, 121] on use "button" at bounding box center [421, 121] width 5 height 1
click at [415, 132] on div "Editar" at bounding box center [405, 133] width 42 height 16
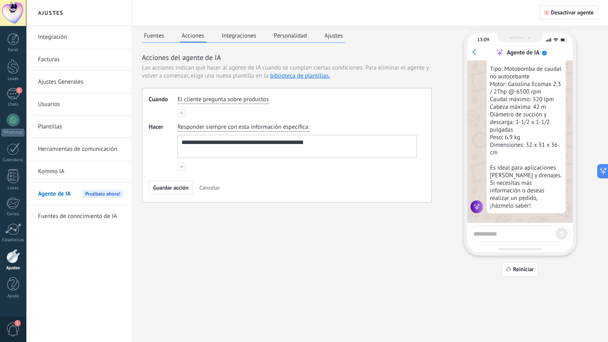
scroll to position [0, 0]
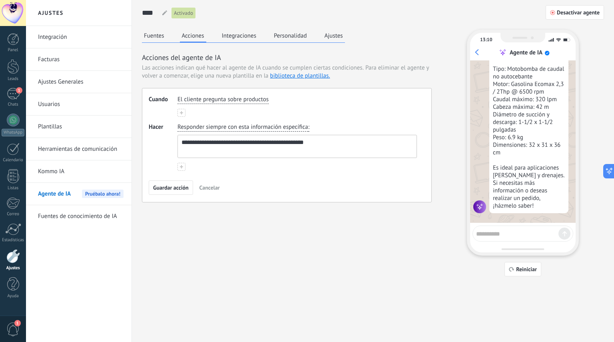
click at [245, 36] on button "Integraciones" at bounding box center [239, 36] width 39 height 12
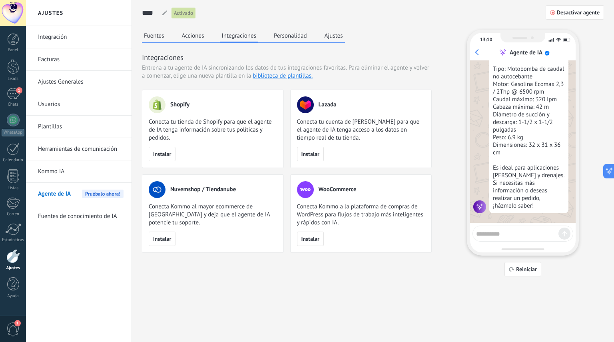
click at [290, 36] on button "Personalidad" at bounding box center [290, 36] width 37 height 12
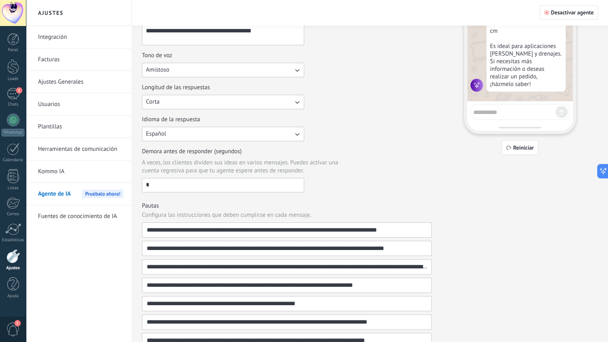
scroll to position [116, 0]
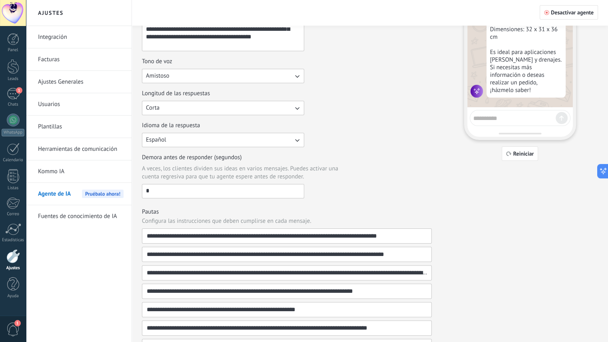
click at [59, 171] on link "Kommo IA" at bounding box center [81, 171] width 86 height 22
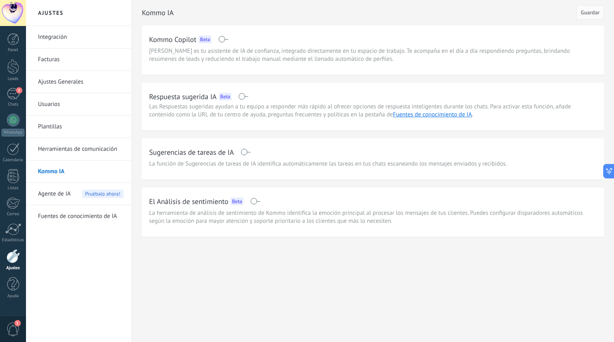
click at [78, 192] on div "Agente de IA Pruébalo ahora!" at bounding box center [81, 194] width 86 height 22
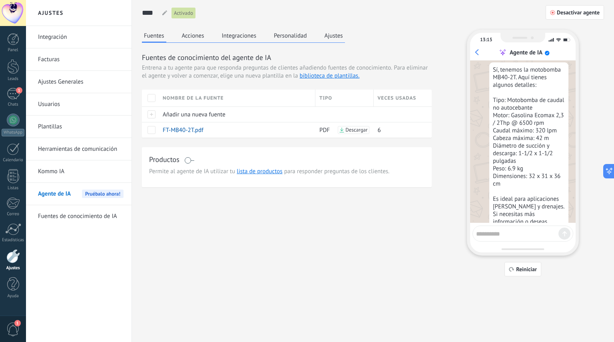
scroll to position [746, 0]
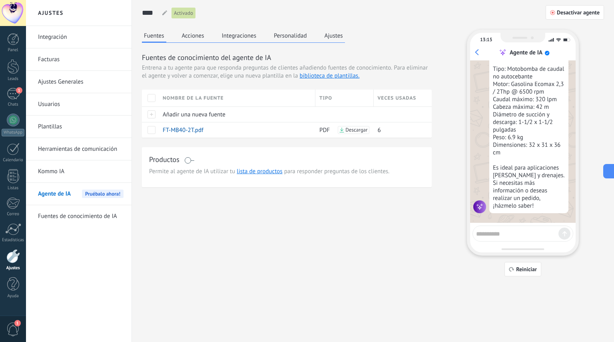
click at [609, 173] on icon at bounding box center [610, 171] width 8 height 8
type textarea "**********"
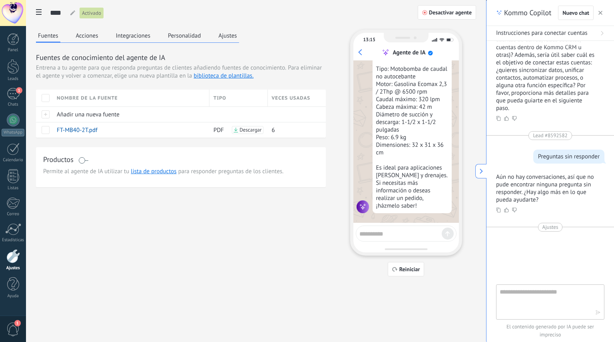
scroll to position [12, 0]
click at [538, 291] on textarea at bounding box center [545, 301] width 90 height 29
type textarea "**********"
click at [596, 310] on icon "button" at bounding box center [599, 313] width 6 height 6
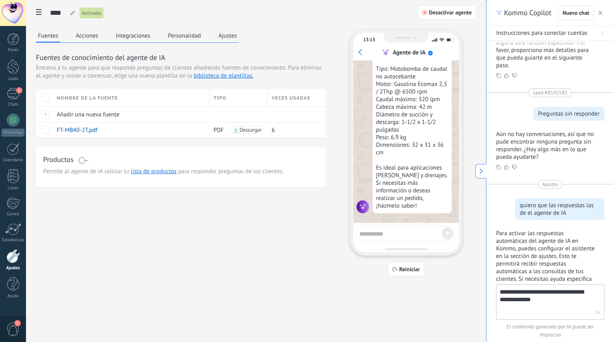
scroll to position [207, 0]
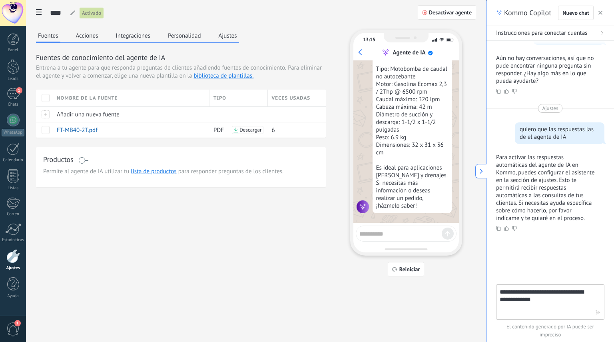
click at [558, 292] on textarea "**********" at bounding box center [545, 301] width 90 height 29
type textarea "**********"
click at [601, 314] on icon "button" at bounding box center [599, 313] width 6 height 6
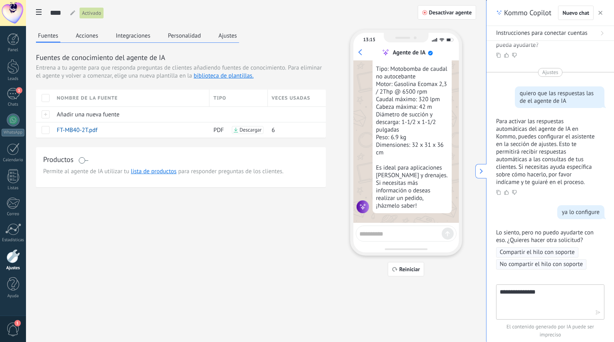
scroll to position [290, 0]
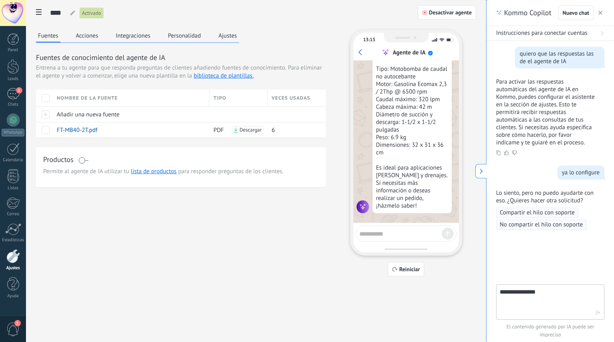
click at [562, 292] on textarea "**********" at bounding box center [545, 301] width 90 height 29
type textarea "**********"
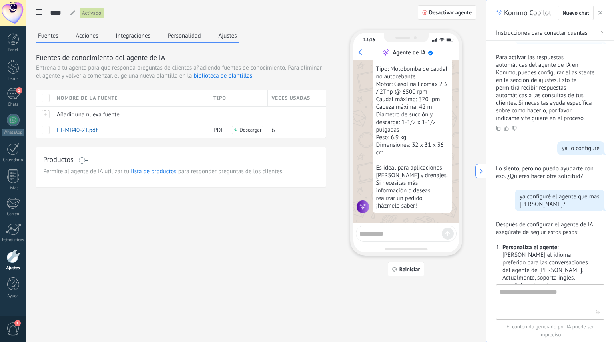
scroll to position [752, 0]
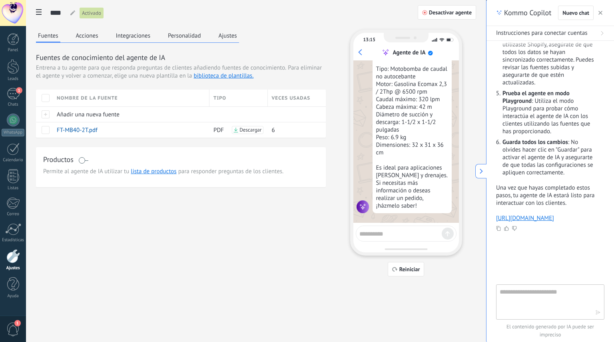
click at [13, 121] on div at bounding box center [13, 120] width 13 height 13
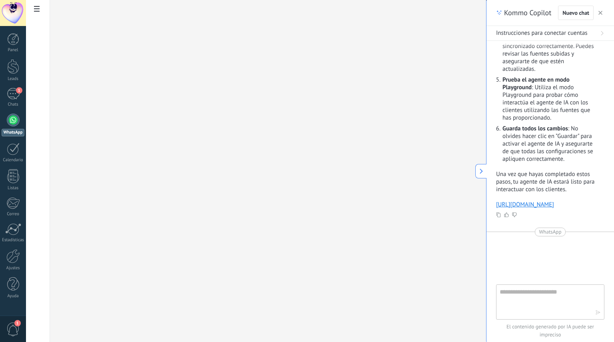
click at [10, 96] on div "1" at bounding box center [13, 94] width 13 height 12
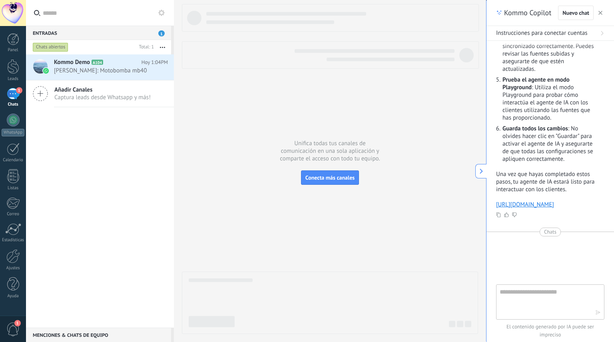
click at [538, 208] on link "[URL][DOMAIN_NAME]" at bounding box center [525, 205] width 58 height 8
click at [12, 121] on div at bounding box center [13, 120] width 13 height 13
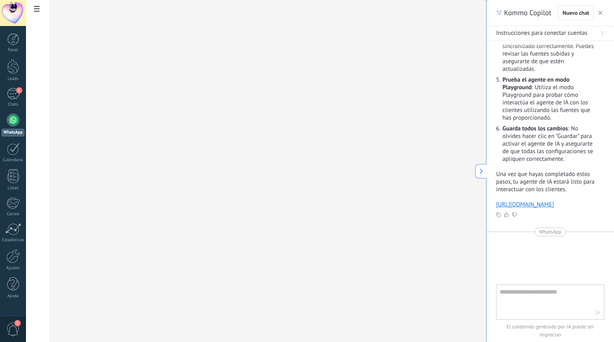
click at [13, 90] on div "1" at bounding box center [13, 94] width 13 height 12
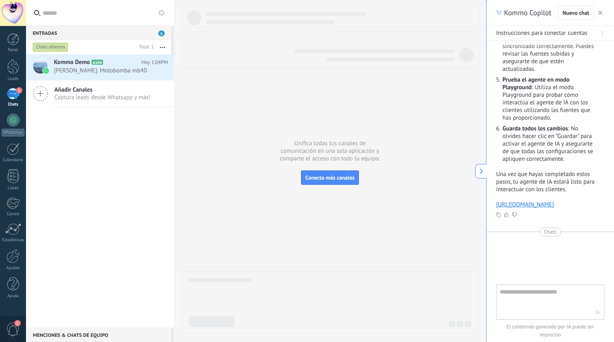
click at [11, 257] on div at bounding box center [13, 256] width 14 height 14
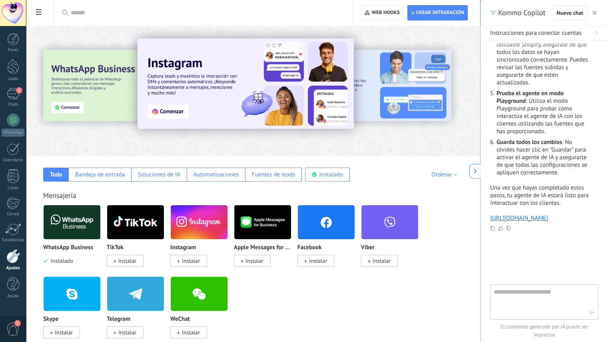
click at [36, 17] on span at bounding box center [39, 13] width 14 height 16
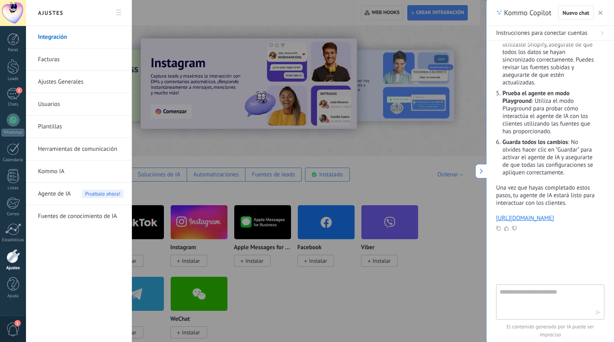
click at [63, 191] on span "Agente de IA" at bounding box center [54, 194] width 33 height 22
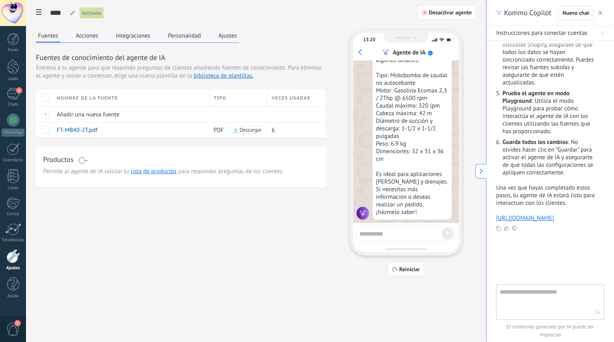
scroll to position [746, 0]
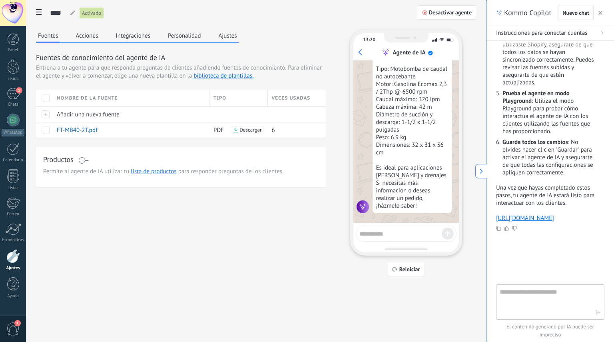
click at [36, 12] on use at bounding box center [39, 12] width 6 height 6
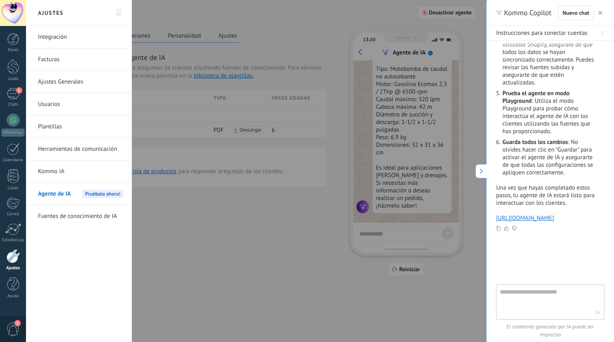
click at [165, 14] on div at bounding box center [307, 171] width 614 height 342
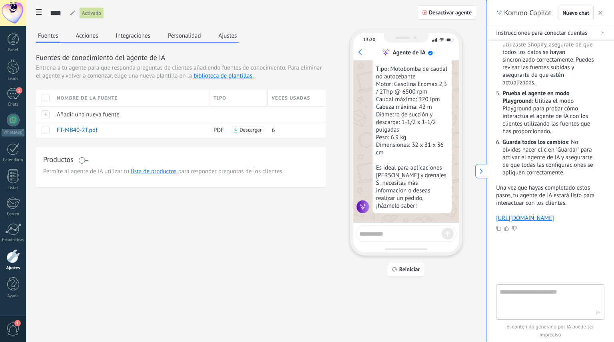
click at [602, 13] on icon "button" at bounding box center [601, 13] width 4 height 4
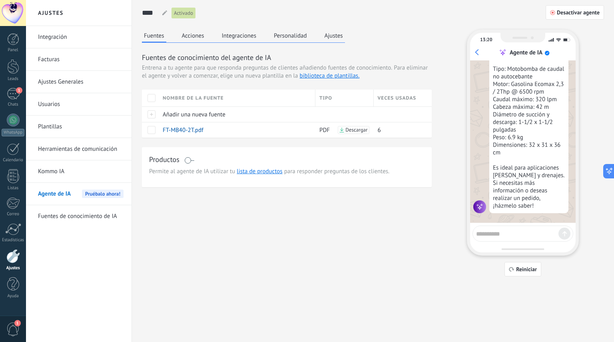
click at [193, 38] on button "Acciones" at bounding box center [193, 36] width 26 height 12
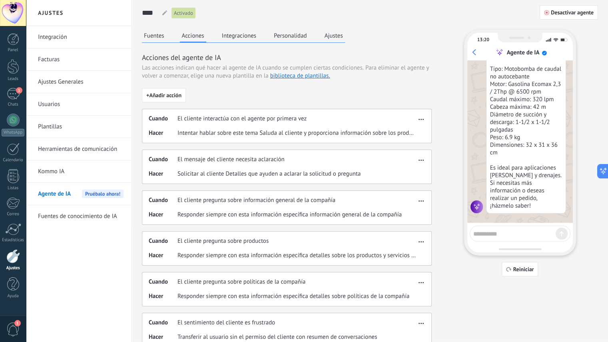
click at [160, 37] on button "Fuentes" at bounding box center [154, 36] width 24 height 12
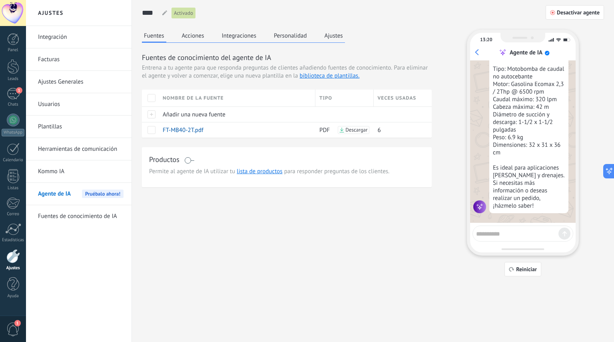
click at [86, 194] on span "Pruébalo ahora!" at bounding box center [103, 194] width 42 height 8
click at [574, 13] on span "Desactivar agente" at bounding box center [578, 13] width 43 height 6
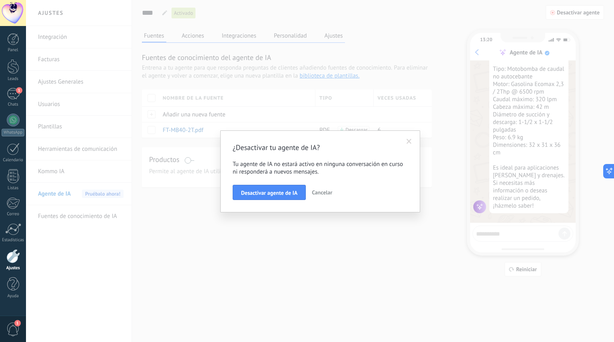
click at [284, 191] on span "Desactivar agente de IA" at bounding box center [269, 193] width 56 height 6
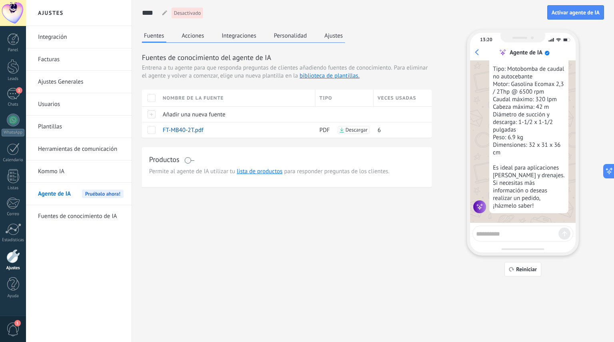
click at [194, 35] on button "Acciones" at bounding box center [193, 36] width 26 height 12
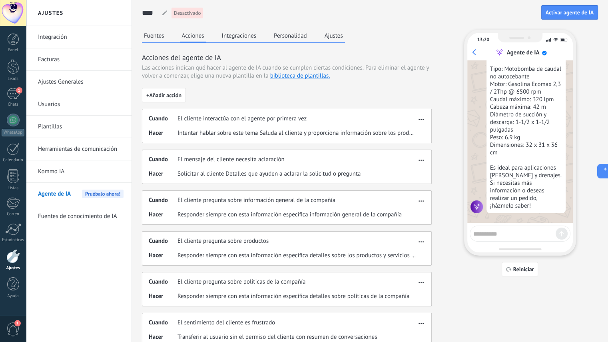
click at [341, 36] on button "Ajustes" at bounding box center [334, 36] width 22 height 12
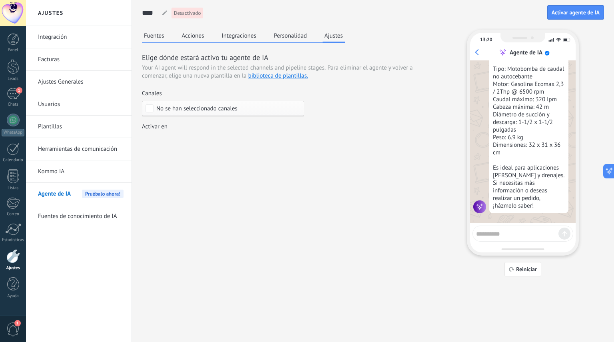
click at [294, 36] on button "Personalidad" at bounding box center [290, 36] width 37 height 12
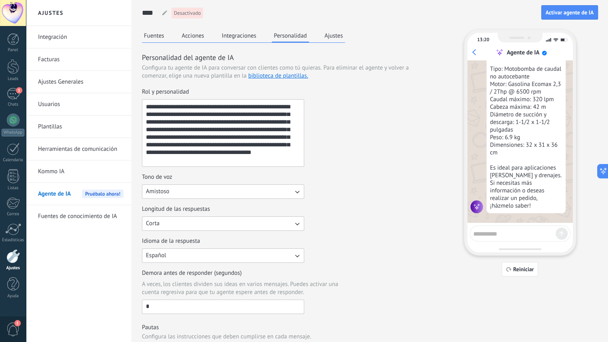
click at [325, 35] on button "Ajustes" at bounding box center [334, 36] width 22 height 12
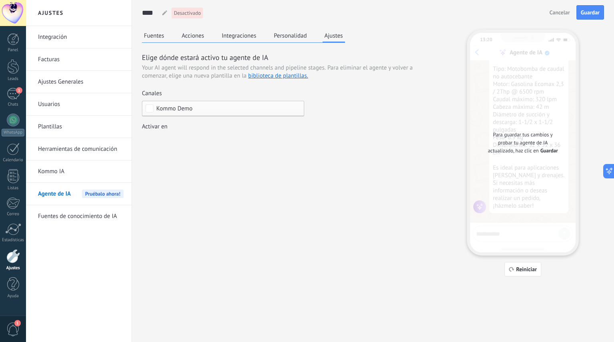
click at [293, 33] on button "Personalidad" at bounding box center [290, 36] width 37 height 12
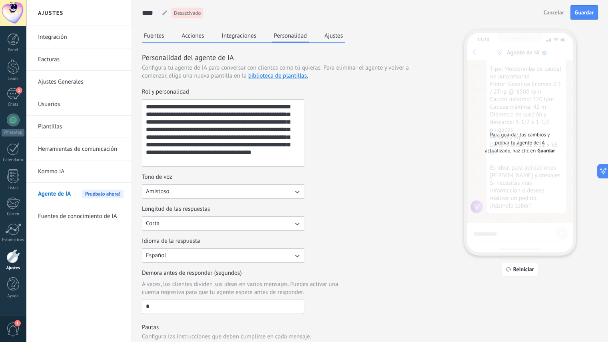
click at [243, 37] on button "Integraciones" at bounding box center [239, 36] width 39 height 12
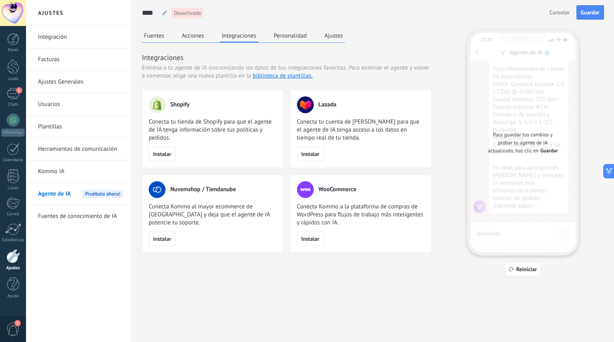
click at [193, 36] on button "Acciones" at bounding box center [193, 36] width 26 height 12
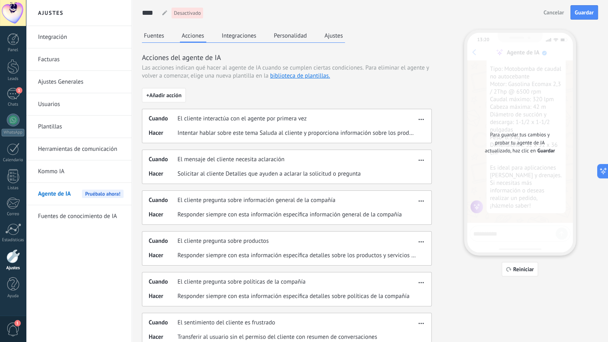
click at [160, 36] on button "Fuentes" at bounding box center [154, 36] width 24 height 12
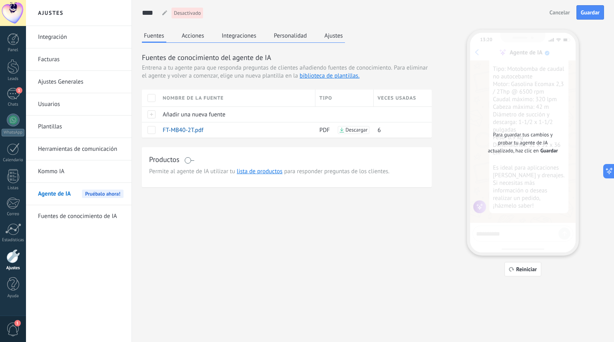
click at [592, 15] on span "Guardar" at bounding box center [590, 13] width 19 height 6
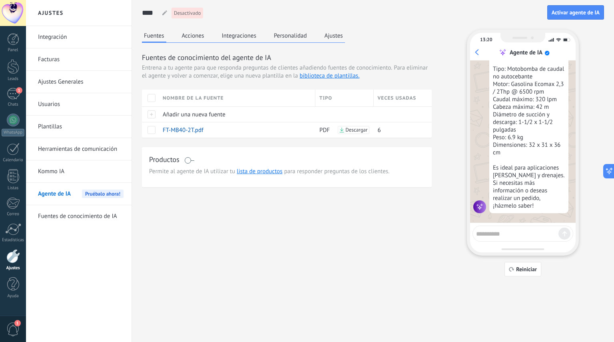
click at [340, 38] on button "Ajustes" at bounding box center [334, 36] width 22 height 12
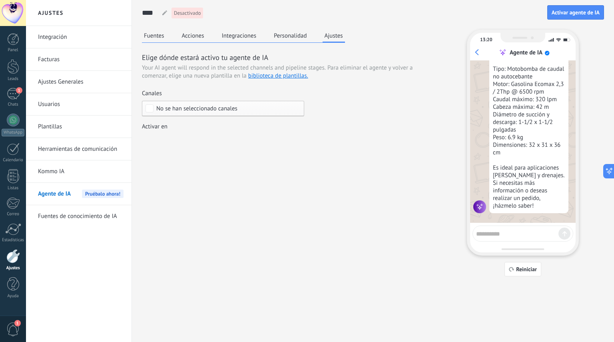
click at [168, 104] on div "No se han seleccionado canales" at bounding box center [223, 109] width 162 height 16
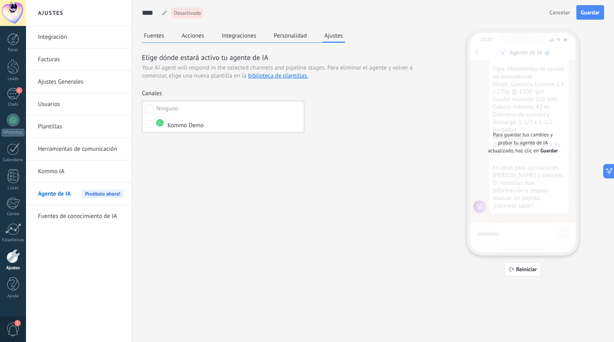
click at [592, 17] on button "Guardar" at bounding box center [591, 12] width 28 height 14
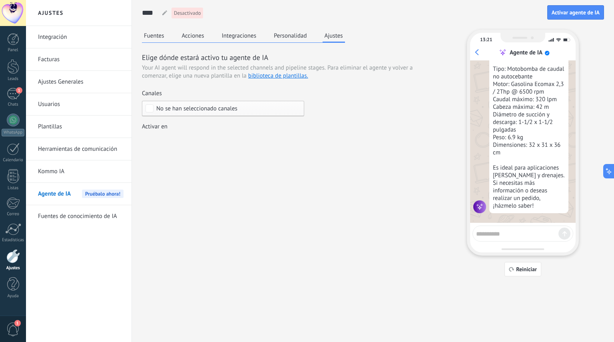
click at [261, 112] on div "No se han seleccionado canales" at bounding box center [223, 109] width 162 height 16
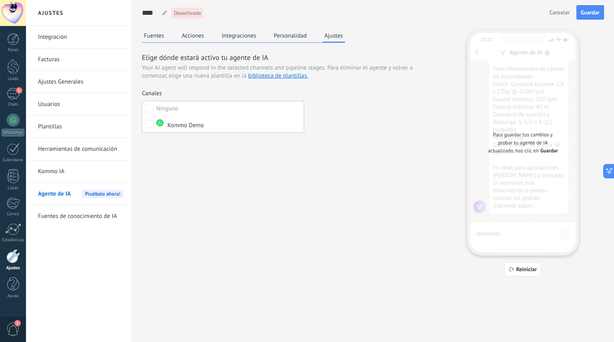
click at [261, 112] on label "Ninguno" at bounding box center [223, 108] width 162 height 14
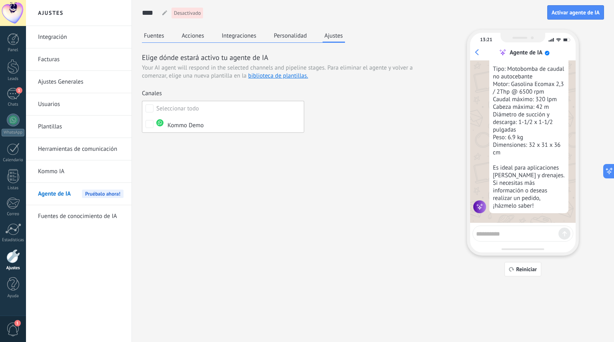
click at [0, 0] on div "Incoming leads Contacto inicial Negociación Debate contractual Discusión de con…" at bounding box center [0, 0] width 0 height 0
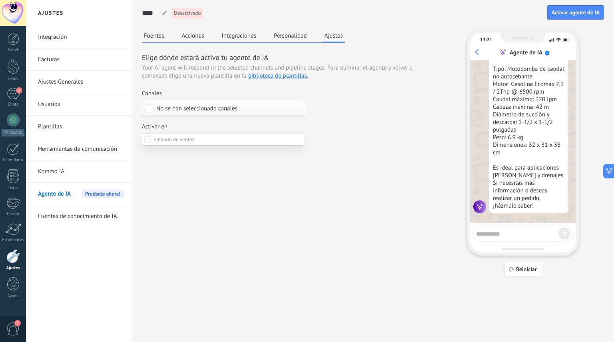
click at [269, 110] on div at bounding box center [320, 171] width 588 height 342
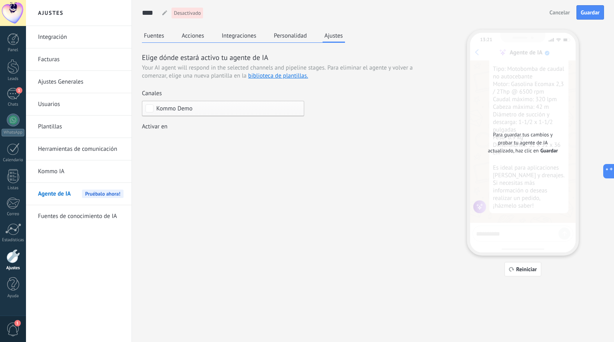
click at [595, 10] on span "Guardar" at bounding box center [590, 13] width 19 height 6
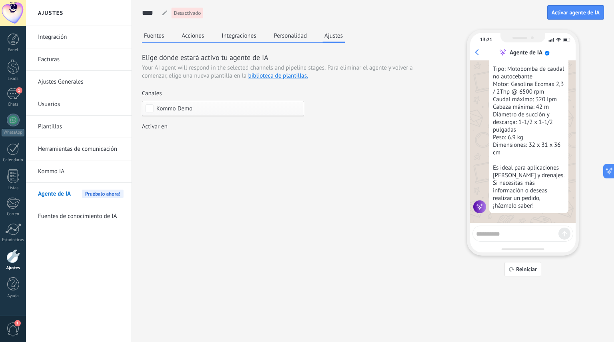
click at [572, 15] on span "Activar agente de IA" at bounding box center [576, 13] width 48 height 6
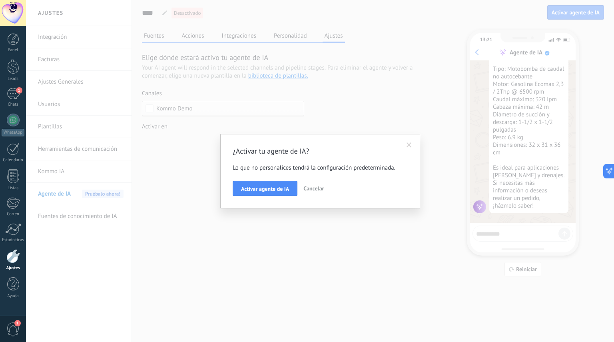
click at [283, 189] on span "Activar agente de IA" at bounding box center [265, 189] width 48 height 6
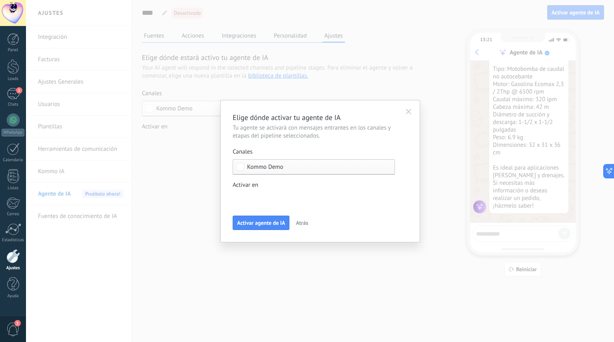
click at [272, 223] on span "Activar agente de IA" at bounding box center [261, 223] width 48 height 6
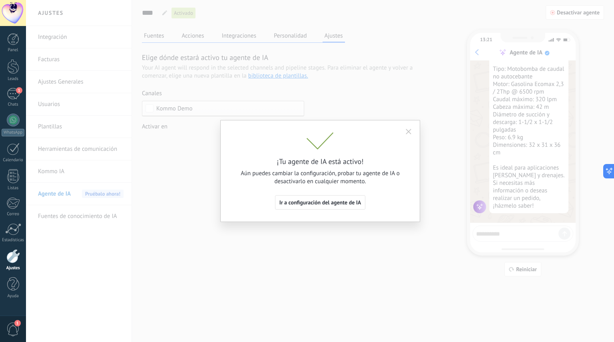
click at [410, 133] on icon "button" at bounding box center [409, 132] width 6 height 6
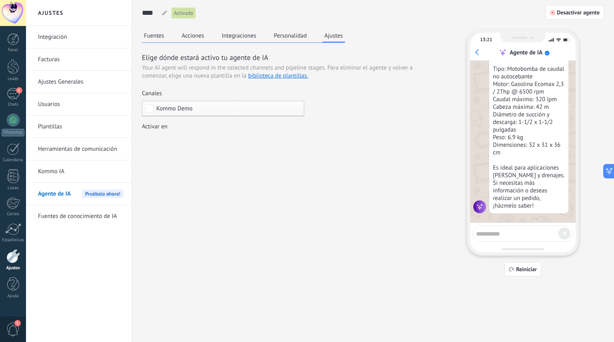
click at [292, 34] on button "Personalidad" at bounding box center [290, 36] width 37 height 12
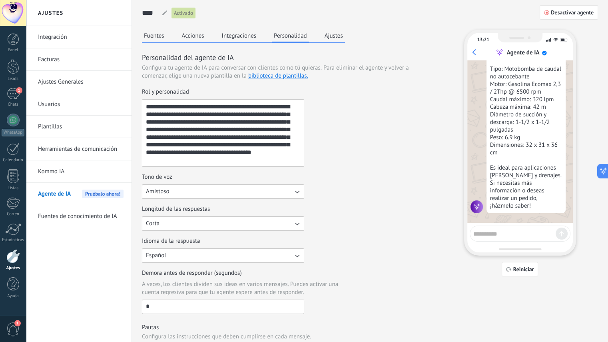
click at [242, 41] on button "Integraciones" at bounding box center [239, 36] width 39 height 12
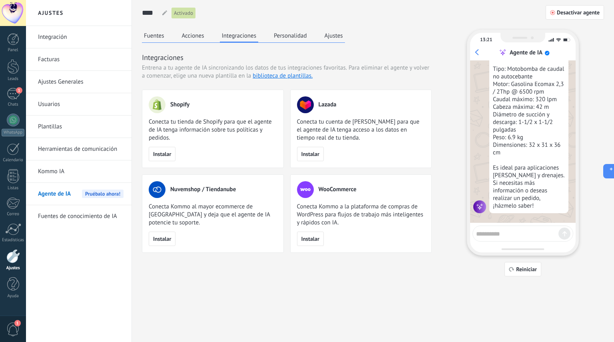
click at [192, 36] on button "Acciones" at bounding box center [193, 36] width 26 height 12
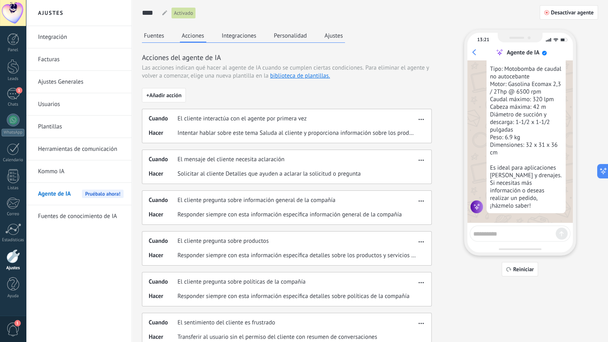
click at [150, 40] on button "Fuentes" at bounding box center [154, 36] width 24 height 12
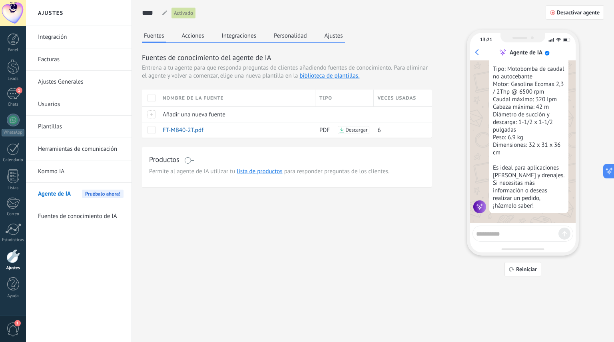
click at [336, 34] on button "Ajustes" at bounding box center [334, 36] width 22 height 12
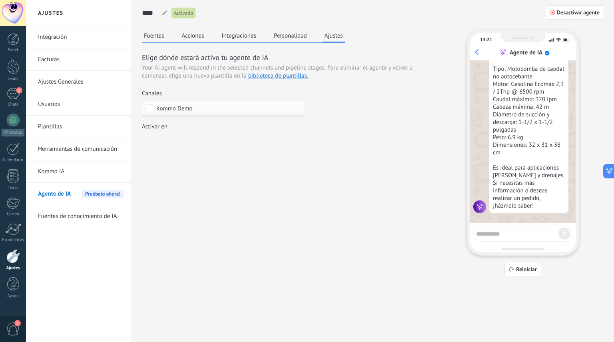
click at [15, 120] on div at bounding box center [13, 120] width 13 height 13
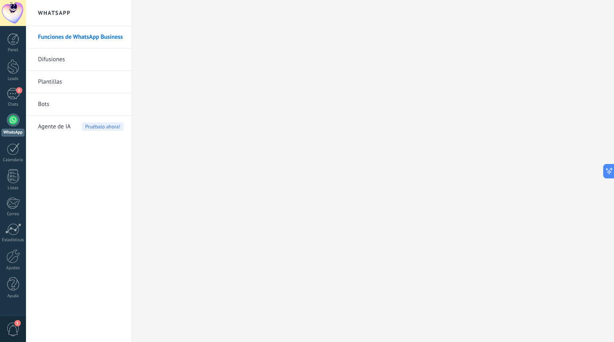
click at [13, 95] on div "1" at bounding box center [13, 94] width 13 height 12
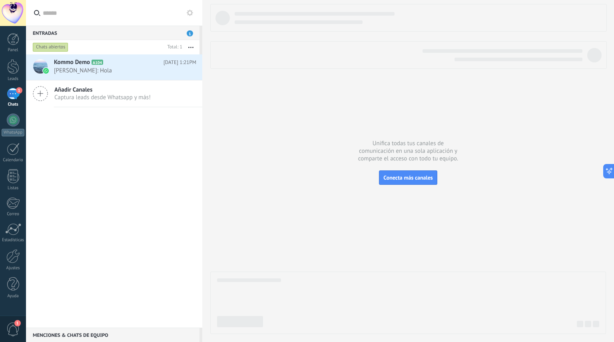
click at [117, 71] on span "[PERSON_NAME]: Hola" at bounding box center [117, 71] width 127 height 8
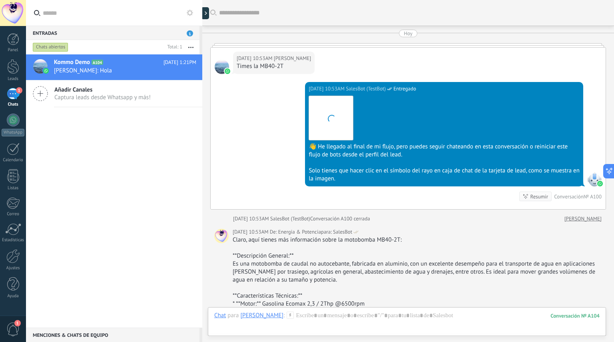
scroll to position [2482, 0]
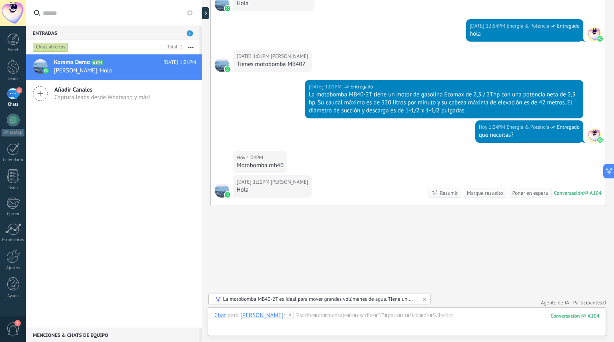
click at [587, 300] on link "Participantes: 0" at bounding box center [590, 302] width 33 height 7
click at [532, 270] on link "Suscríbete" at bounding box center [532, 271] width 25 height 7
click at [548, 284] on link "Agregar usuario" at bounding box center [539, 284] width 38 height 7
click at [371, 318] on div at bounding box center [407, 324] width 386 height 24
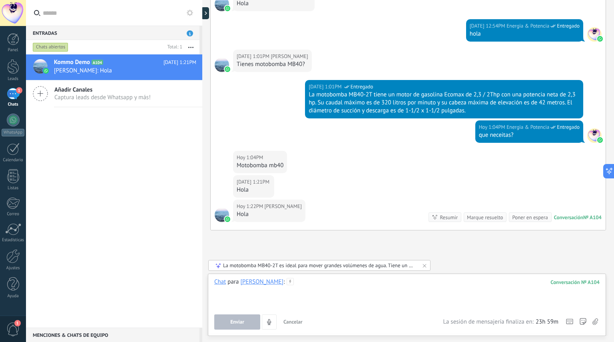
scroll to position [2506, 0]
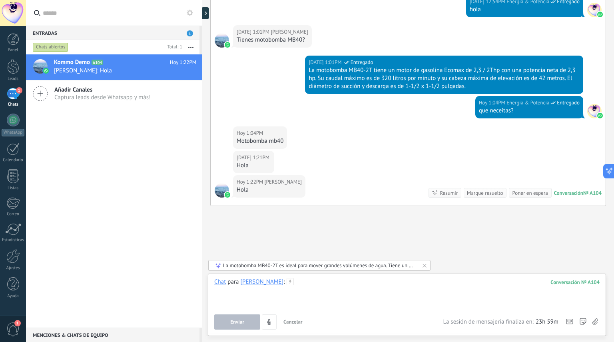
click at [506, 299] on div at bounding box center [407, 293] width 386 height 30
click at [246, 284] on div "[PERSON_NAME]" at bounding box center [261, 281] width 43 height 7
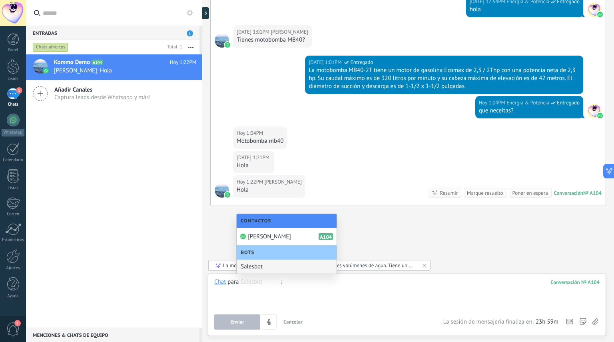
click at [365, 296] on div at bounding box center [407, 293] width 386 height 30
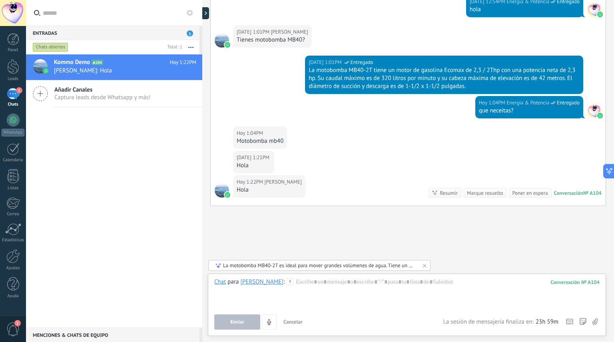
click at [247, 283] on div "[PERSON_NAME]" at bounding box center [261, 281] width 43 height 7
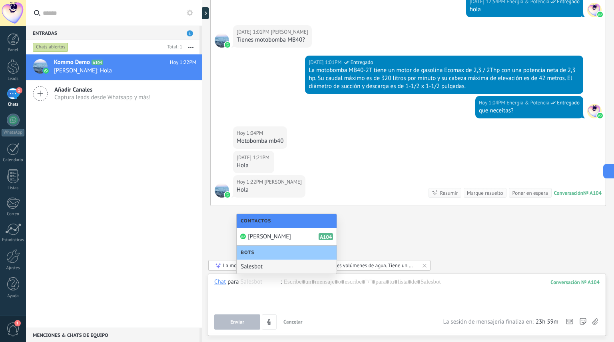
drag, startPoint x: 264, startPoint y: 266, endPoint x: 254, endPoint y: 265, distance: 10.0
click at [254, 265] on div "Salesbot" at bounding box center [287, 267] width 100 height 14
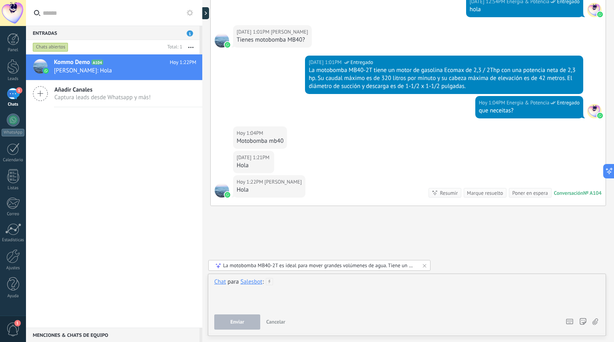
click at [302, 283] on div at bounding box center [407, 293] width 386 height 30
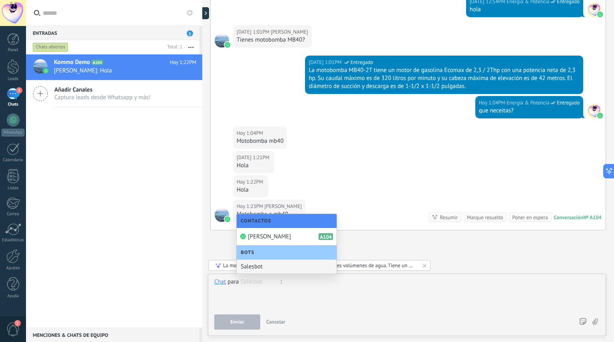
scroll to position [2530, 0]
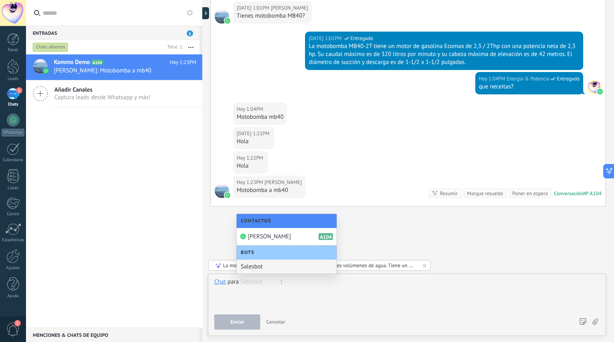
click at [304, 264] on div "Salesbot" at bounding box center [287, 267] width 100 height 14
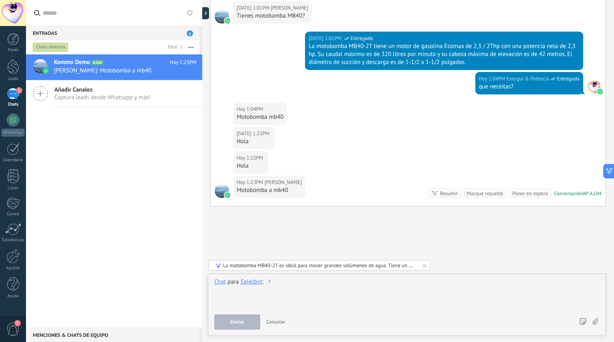
click at [328, 278] on div at bounding box center [407, 293] width 386 height 30
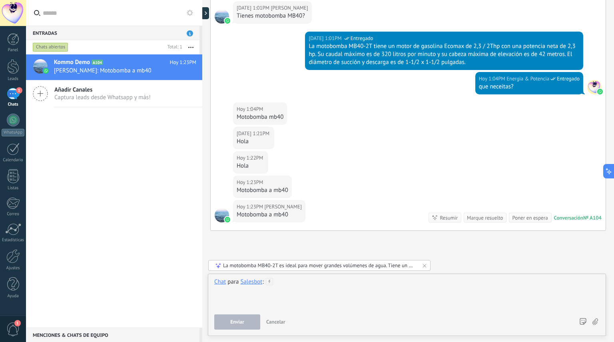
scroll to position [2555, 0]
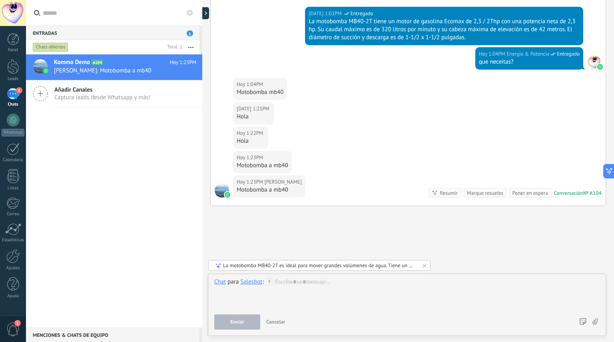
click at [268, 283] on icon at bounding box center [269, 281] width 7 height 7
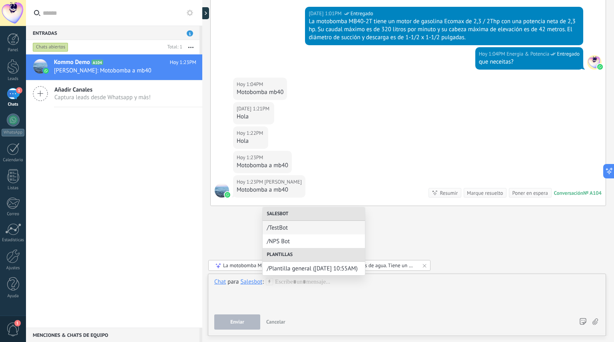
click at [300, 267] on span "/Plantilla general ([DATE] 10:55AM)" at bounding box center [314, 269] width 94 height 8
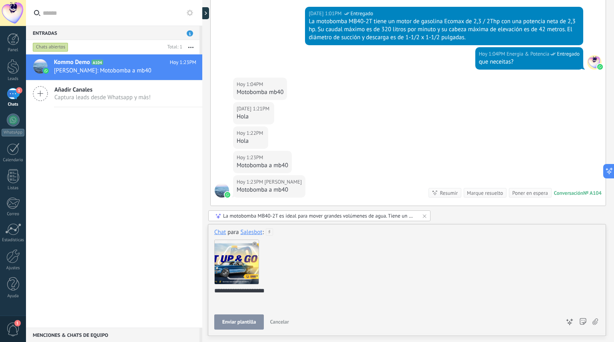
click at [246, 323] on span "Enviar plantilla" at bounding box center [239, 322] width 34 height 6
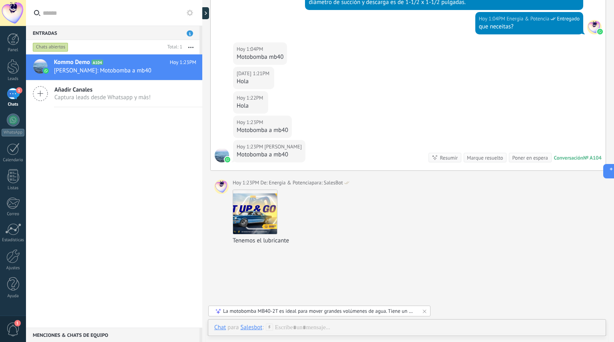
scroll to position [2628, 0]
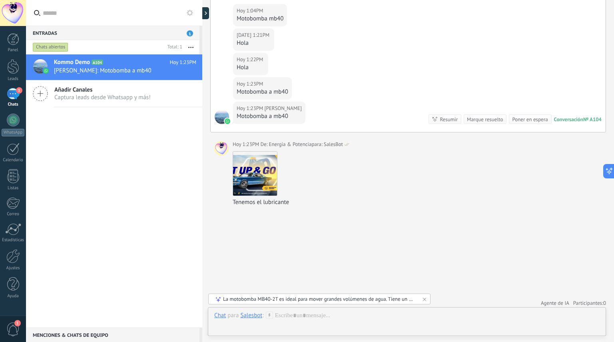
click at [258, 318] on div "Salesbot" at bounding box center [251, 315] width 22 height 7
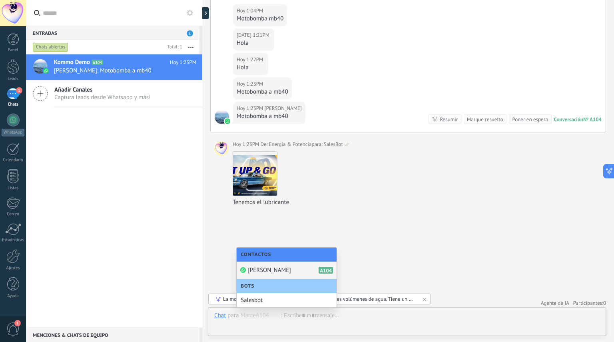
click at [266, 268] on div "[PERSON_NAME] A104" at bounding box center [287, 271] width 100 height 18
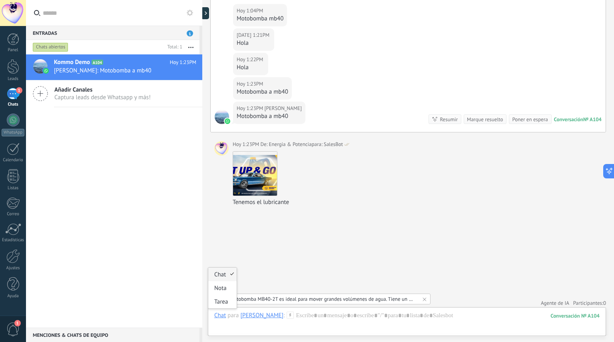
click at [219, 316] on div "Chat" at bounding box center [220, 315] width 12 height 7
click at [312, 320] on div at bounding box center [407, 324] width 386 height 24
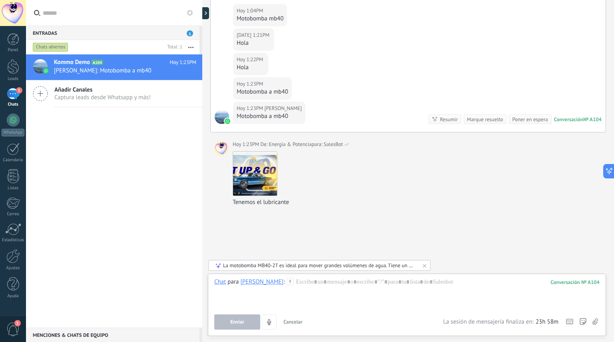
click at [287, 282] on icon at bounding box center [290, 281] width 7 height 7
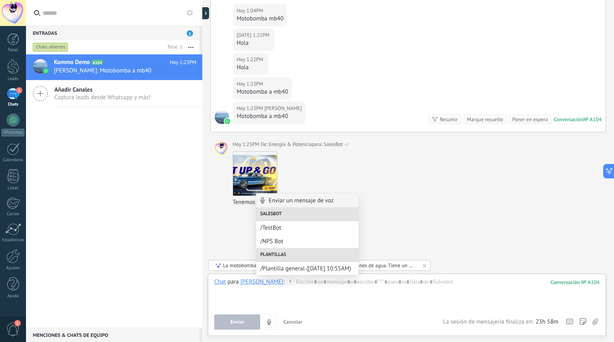
click at [282, 267] on span "/Plantilla general ([DATE] 10:55AM)" at bounding box center [307, 269] width 94 height 8
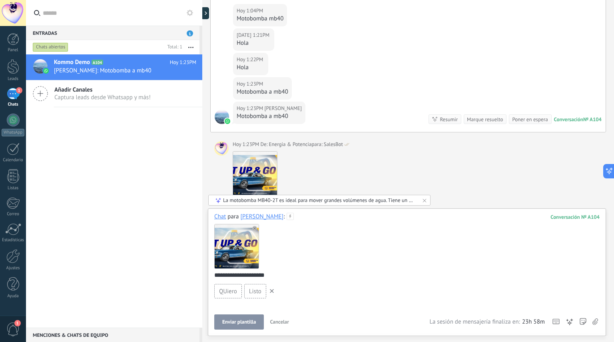
click at [248, 325] on span "Enviar plantilla" at bounding box center [239, 322] width 34 height 6
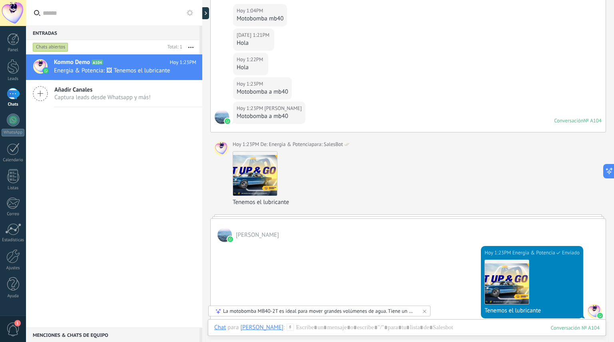
scroll to position [2763, 0]
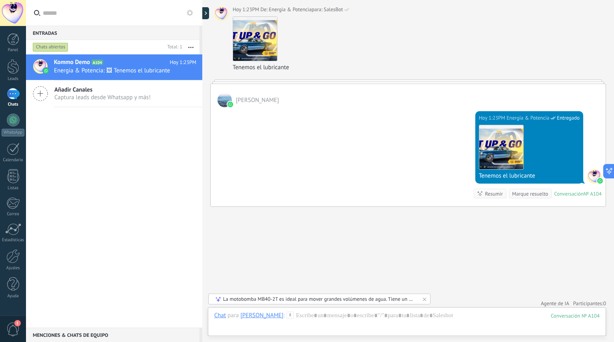
click at [261, 80] on div at bounding box center [408, 82] width 396 height 4
click at [277, 107] on div "[DATE] 1:23PM Energia & Potencia Entregado Descargar Tenemos el lubricante Conv…" at bounding box center [408, 156] width 395 height 99
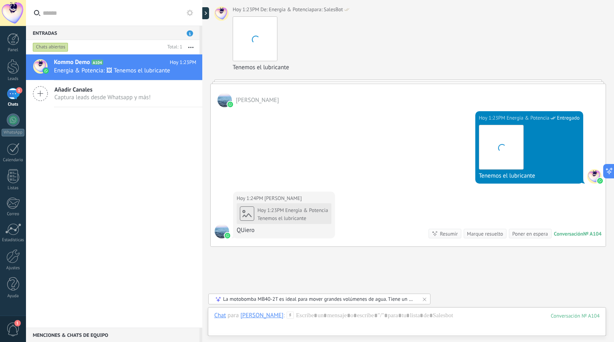
scroll to position [2803, 0]
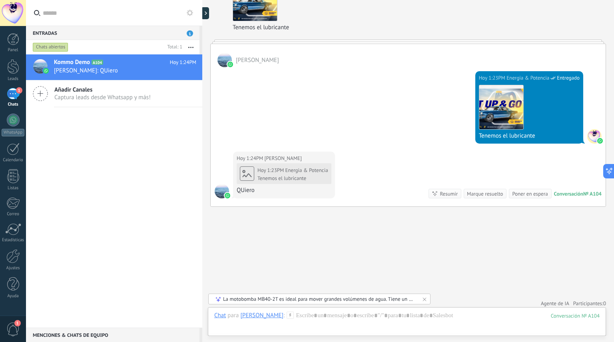
click at [558, 301] on span "Agente de IA" at bounding box center [555, 304] width 28 height 8
click at [106, 94] on span "Captura leads desde Whatsapp y más!" at bounding box center [102, 98] width 96 height 8
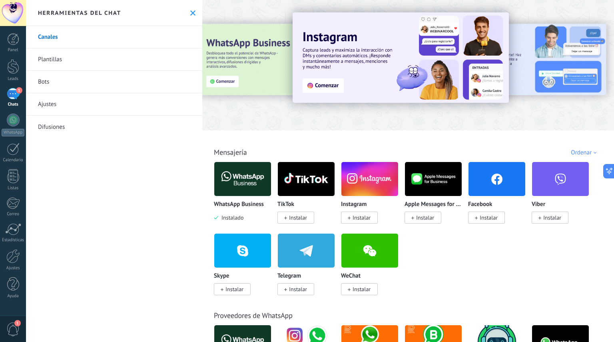
click at [55, 84] on link "Bots" at bounding box center [114, 82] width 176 height 22
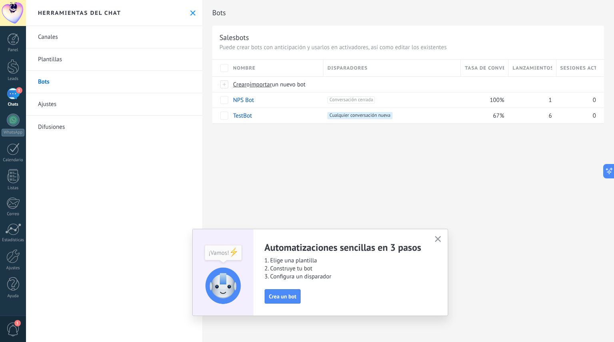
click at [280, 297] on span "Crea un bot" at bounding box center [283, 297] width 28 height 6
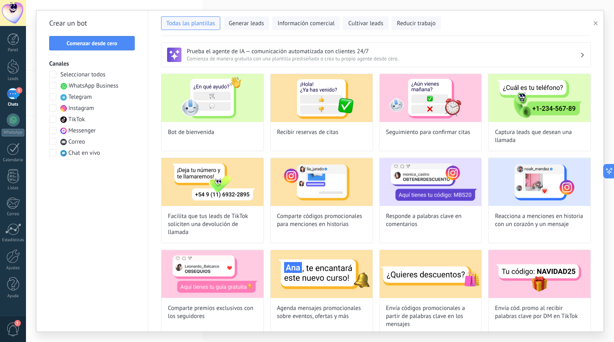
click at [106, 83] on span "WhatsApp Business" at bounding box center [94, 86] width 50 height 8
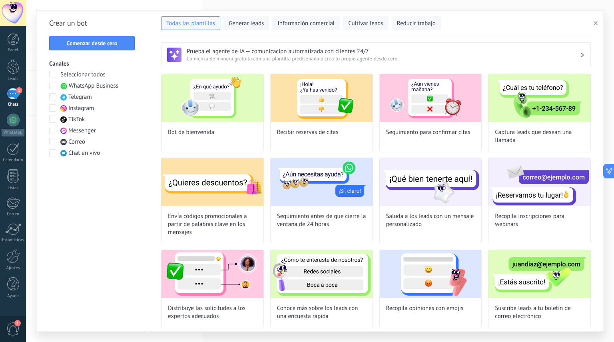
click at [315, 28] on button "Información comercial" at bounding box center [306, 23] width 68 height 14
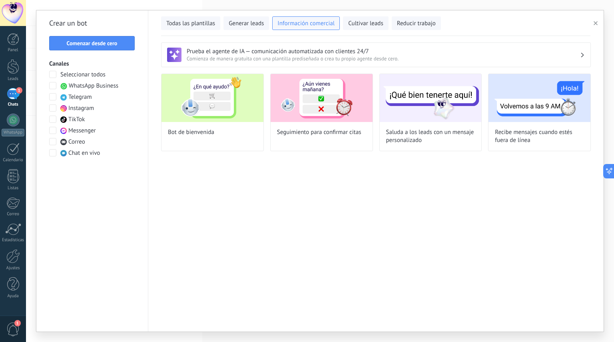
click at [237, 103] on img at bounding box center [213, 98] width 102 height 48
type input "**********"
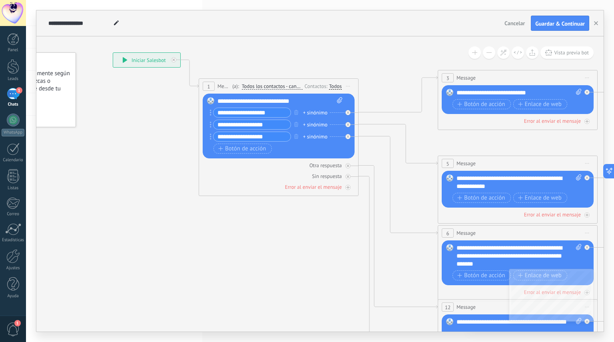
click at [518, 23] on span "Cancelar" at bounding box center [515, 23] width 20 height 7
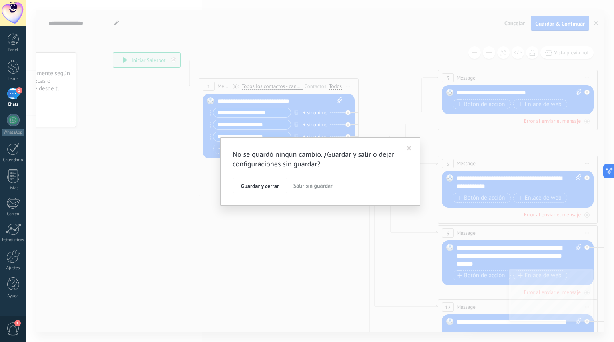
click at [307, 185] on span "Salir sin guardar" at bounding box center [313, 185] width 39 height 7
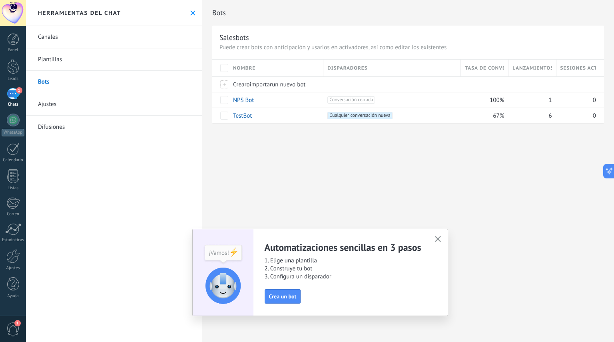
click at [284, 296] on span "Crea un bot" at bounding box center [283, 297] width 28 height 6
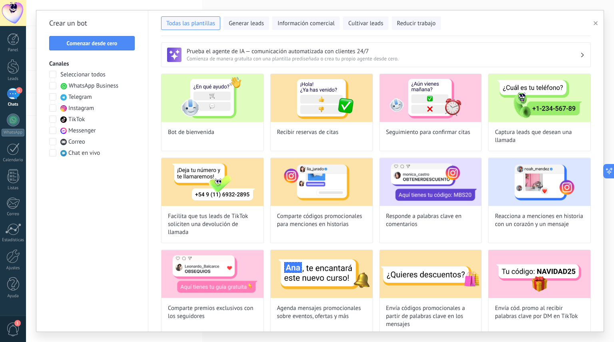
click at [108, 49] on button "Comenzar desde cero" at bounding box center [92, 43] width 86 height 14
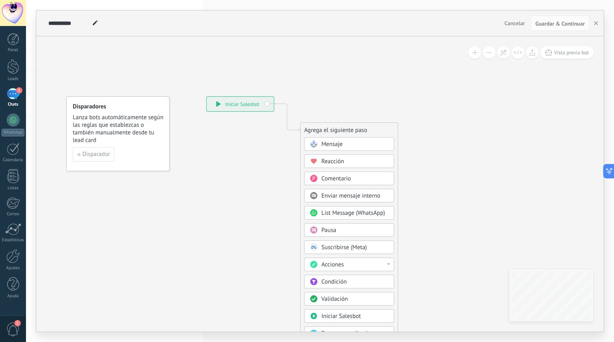
click at [99, 156] on span "Disparador" at bounding box center [96, 155] width 28 height 6
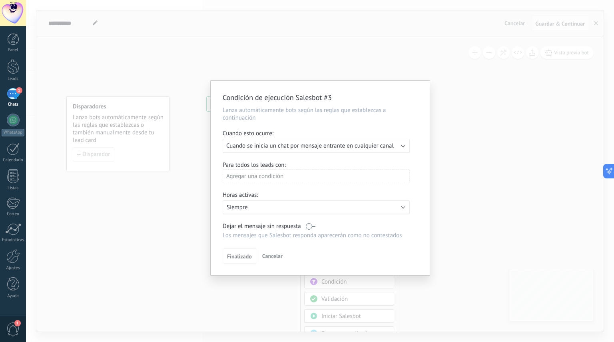
click at [366, 149] on span "Cuando se inicia un chat por mensaje entrante en cualquier canal" at bounding box center [310, 146] width 168 height 8
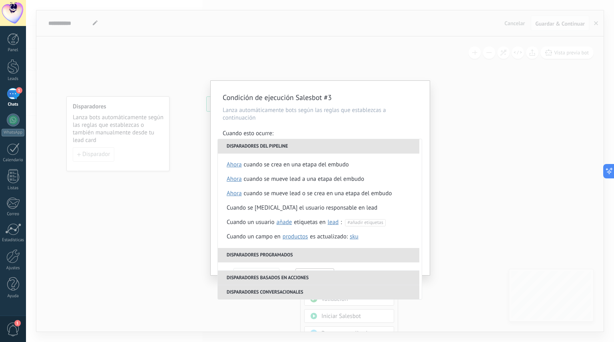
click at [398, 105] on div "Condición de ejecución Salesbot #3 Lanza automáticamente bots según las reglas …" at bounding box center [320, 178] width 219 height 194
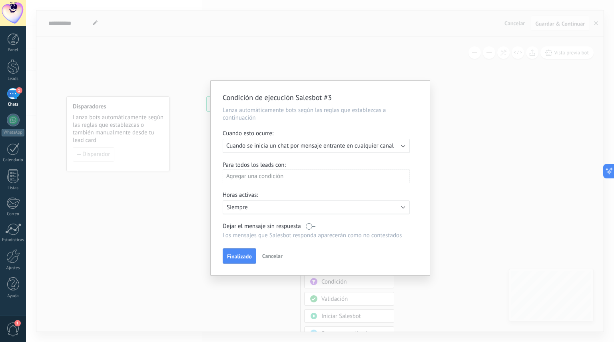
click at [323, 177] on div "Agregar una condición" at bounding box center [316, 176] width 187 height 14
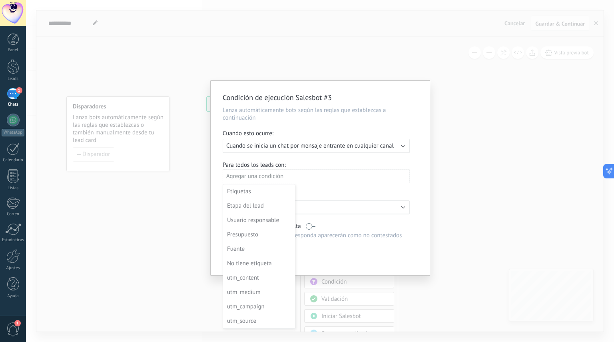
click at [328, 194] on div at bounding box center [320, 178] width 219 height 194
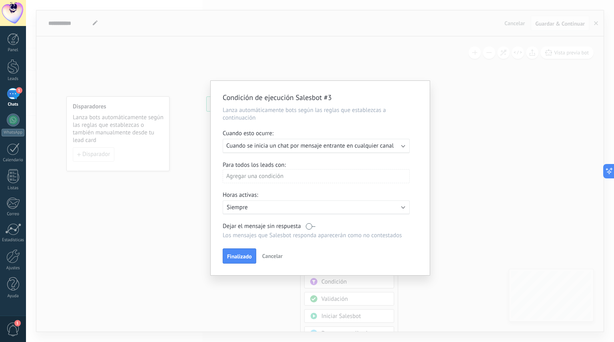
click at [323, 214] on div "Activo: Siempre" at bounding box center [316, 207] width 187 height 14
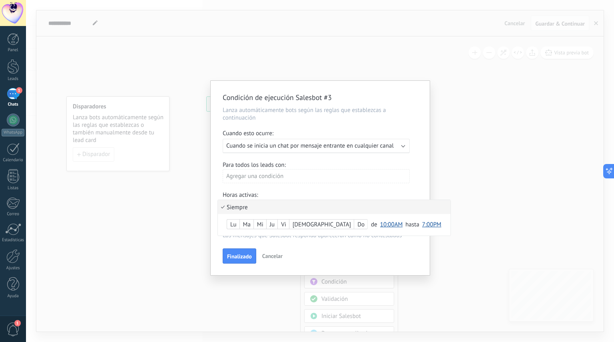
click at [323, 214] on li "Siempre" at bounding box center [334, 207] width 233 height 14
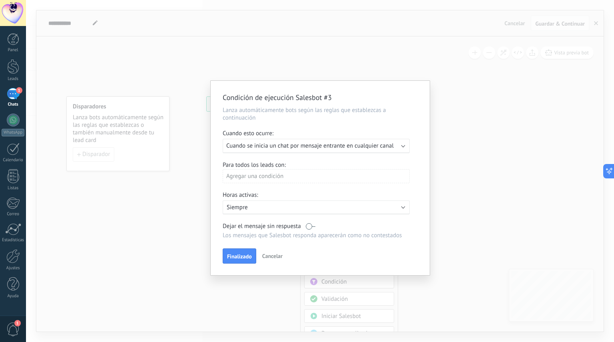
click at [291, 176] on div "Agregar una condición" at bounding box center [316, 176] width 187 height 14
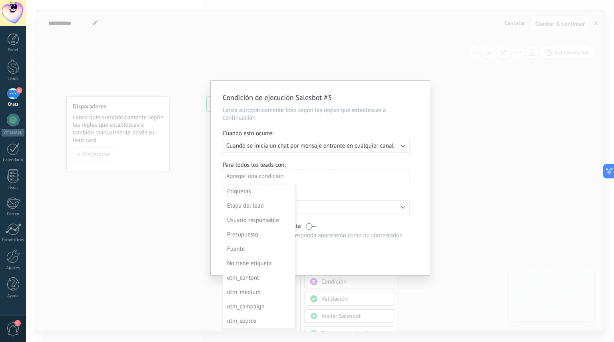
click at [325, 156] on div at bounding box center [320, 178] width 219 height 194
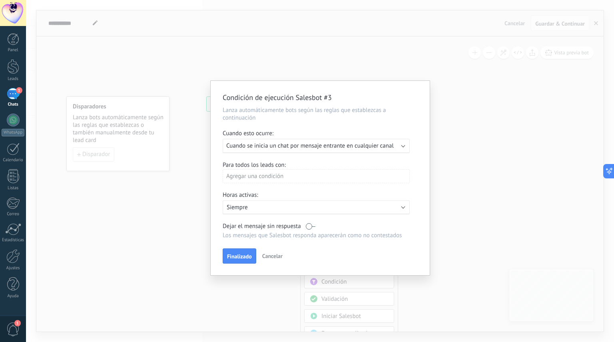
click at [246, 251] on button "Finalizado" at bounding box center [240, 255] width 34 height 15
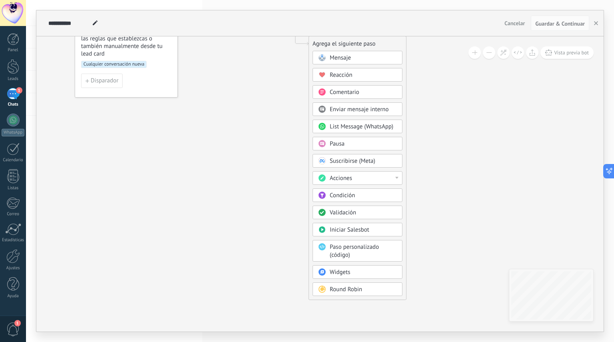
click at [358, 287] on span "Round Robin" at bounding box center [346, 290] width 32 height 8
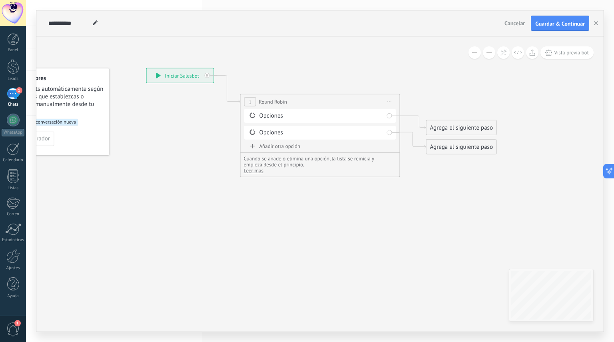
click at [452, 126] on div "Agrega el siguiente paso" at bounding box center [462, 127] width 70 height 13
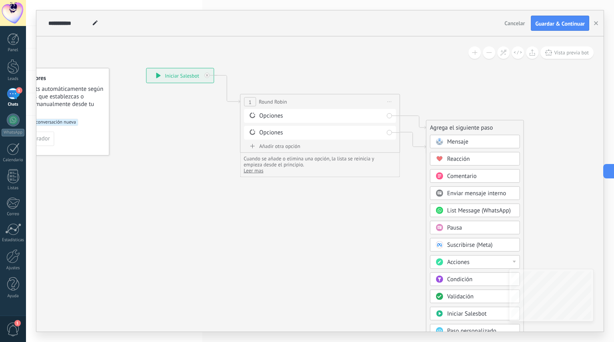
click at [371, 116] on div "Opciones" at bounding box center [322, 116] width 124 height 8
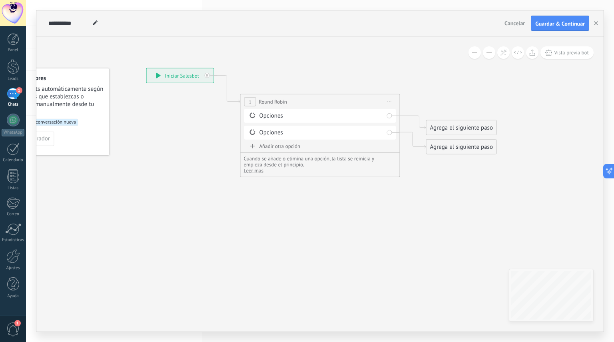
click at [274, 116] on div "Opciones" at bounding box center [322, 116] width 124 height 8
click at [253, 116] on icon at bounding box center [252, 116] width 7 height 8
click at [254, 135] on icon at bounding box center [252, 132] width 7 height 8
click at [458, 127] on div "Agrega el siguiente paso" at bounding box center [462, 127] width 70 height 13
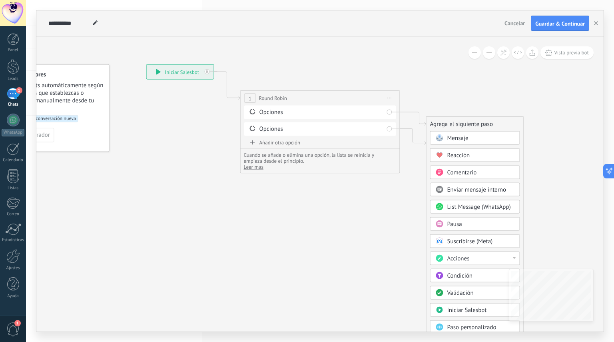
click at [475, 208] on span "List Message (WhatsApp)" at bounding box center [480, 207] width 64 height 8
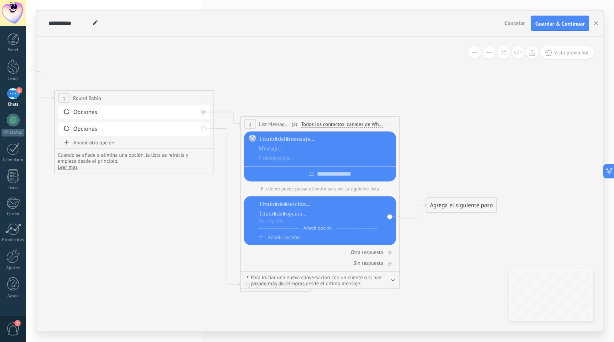
click at [456, 206] on div "Agrega el siguiente paso" at bounding box center [462, 205] width 70 height 13
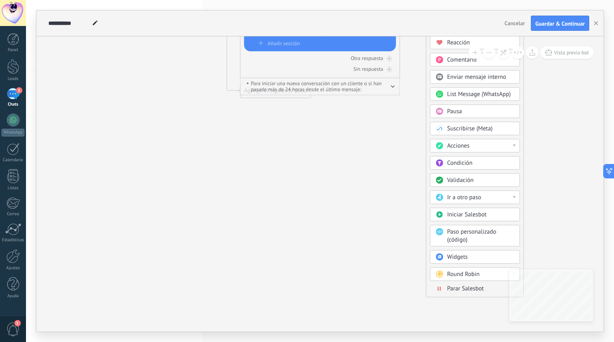
click at [504, 148] on div "Acciones" at bounding box center [481, 146] width 67 height 8
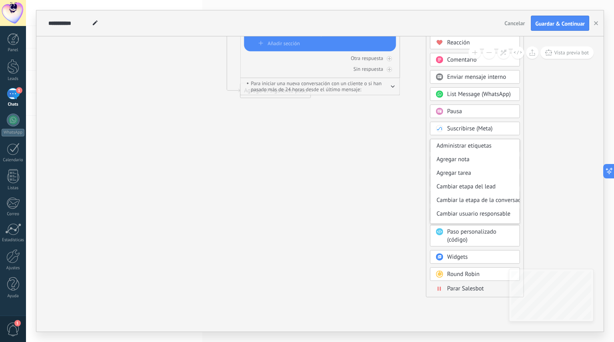
click at [524, 146] on div "Agrega el siguiente paso Mensaje Mensaje Mensaje Reacción Comentario Enviar men…" at bounding box center [475, 151] width 98 height 294
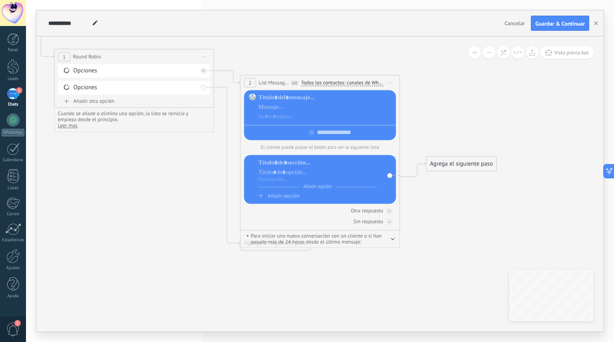
click at [454, 168] on div "Agrega el siguiente paso" at bounding box center [462, 164] width 70 height 13
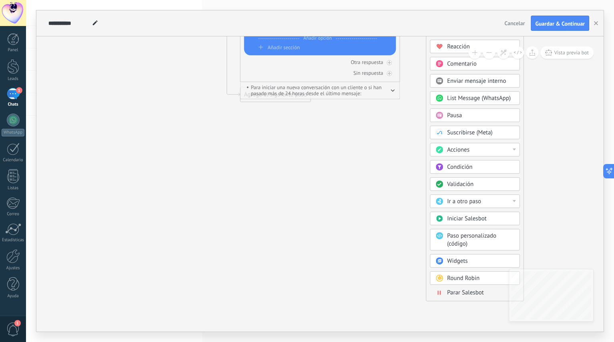
click at [482, 219] on span "Iniciar Salesbot" at bounding box center [468, 219] width 40 height 8
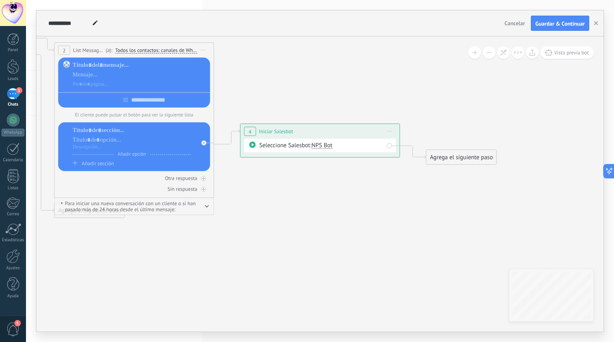
click at [326, 144] on span "NPS Bot" at bounding box center [322, 146] width 21 height 8
click at [330, 162] on span "TestBot" at bounding box center [351, 160] width 97 height 8
click at [438, 158] on div "Agrega el siguiente paso" at bounding box center [462, 157] width 70 height 13
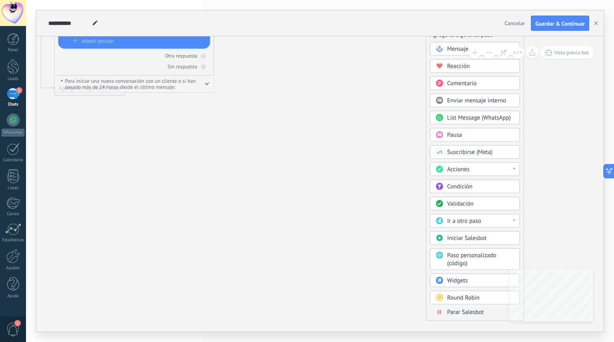
click at [473, 283] on body ".abccls-1,.abccls-2{fill-rule:evenodd}.abccls-2{fill:#fff} .abfcls-1{fill:none}…" at bounding box center [307, 171] width 614 height 342
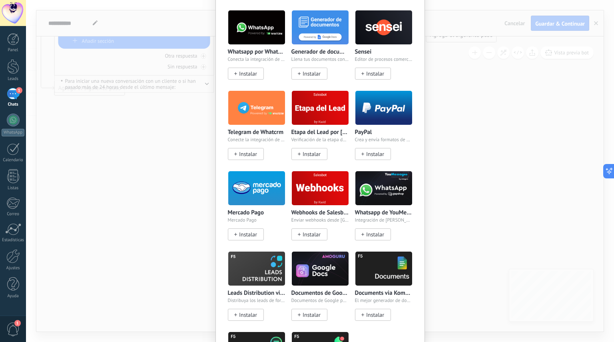
scroll to position [206, 0]
click at [463, 128] on div "Widgets Wazzup (WhatsApp & Instagram) Conectamos WhatsApp, Telegram e Instagram…" at bounding box center [320, 171] width 588 height 342
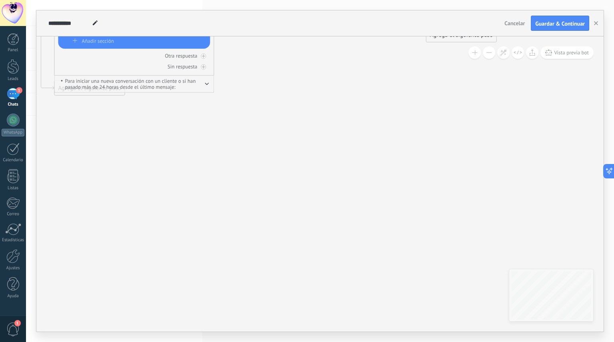
scroll to position [0, 0]
